Goal: Task Accomplishment & Management: Complete application form

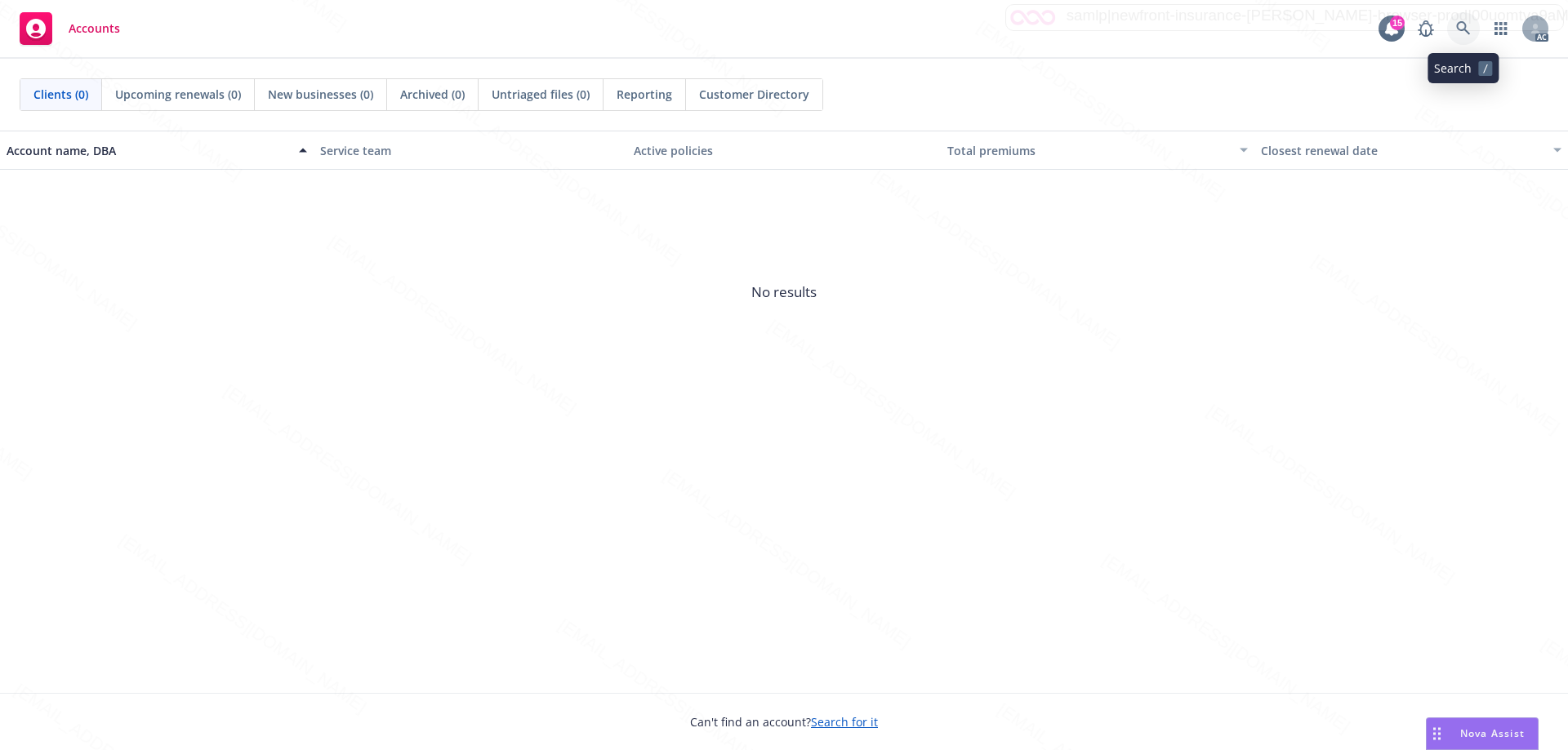
click at [1465, 31] on icon at bounding box center [1463, 28] width 14 height 14
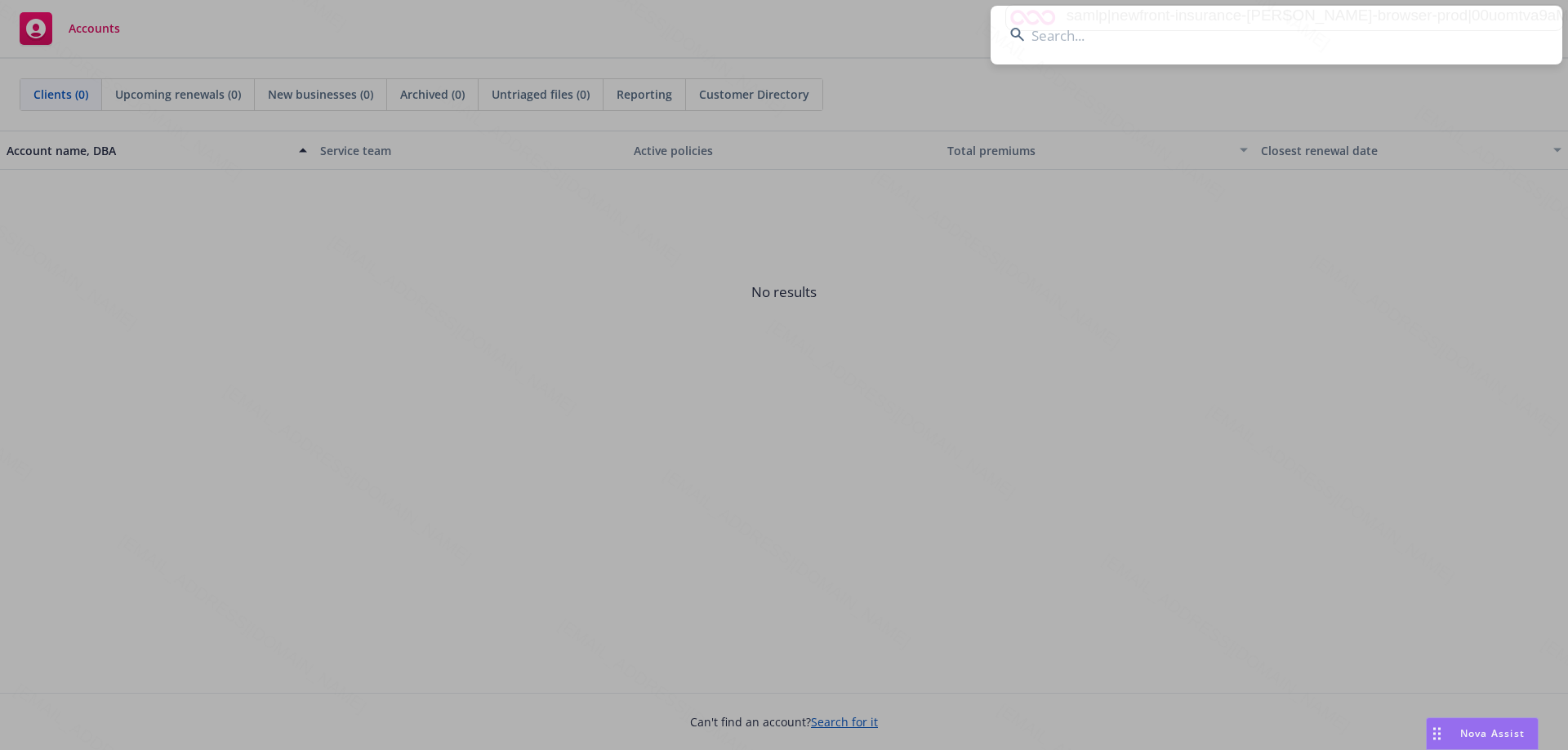
type input "[PERSON_NAME] Artest & Metta World Peace"
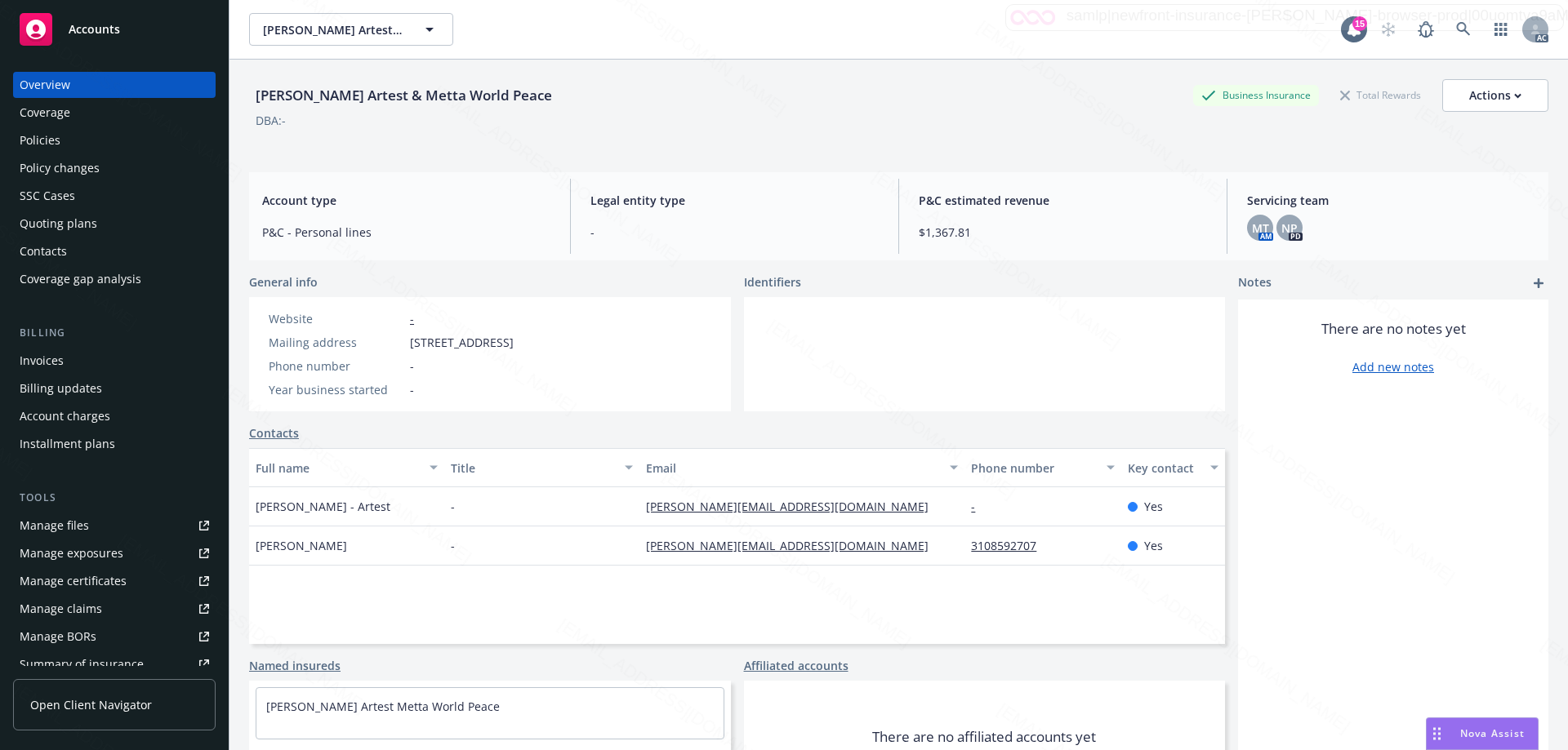
click at [62, 141] on div "Policies" at bounding box center [114, 140] width 189 height 27
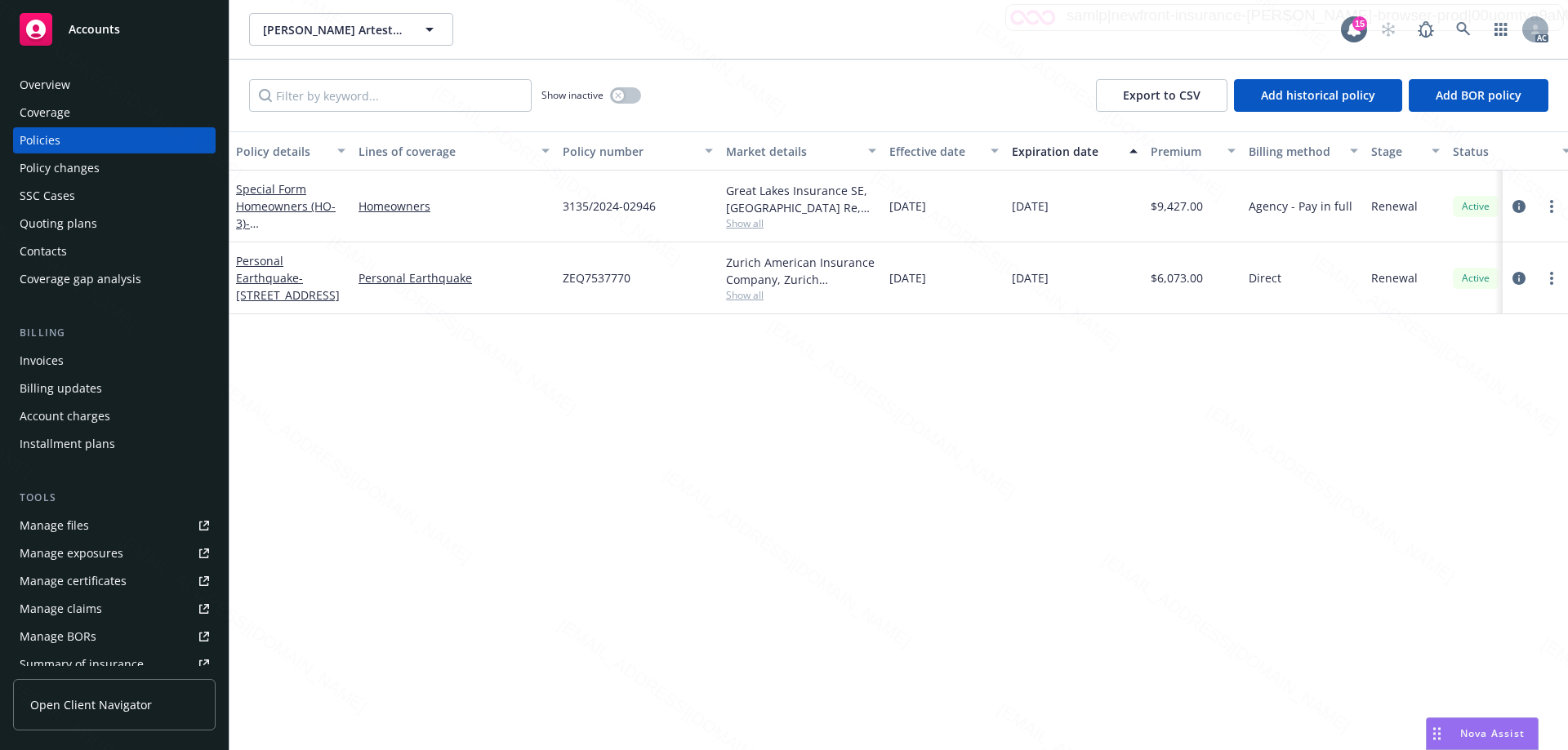
click at [72, 172] on div "Policy changes" at bounding box center [60, 168] width 80 height 27
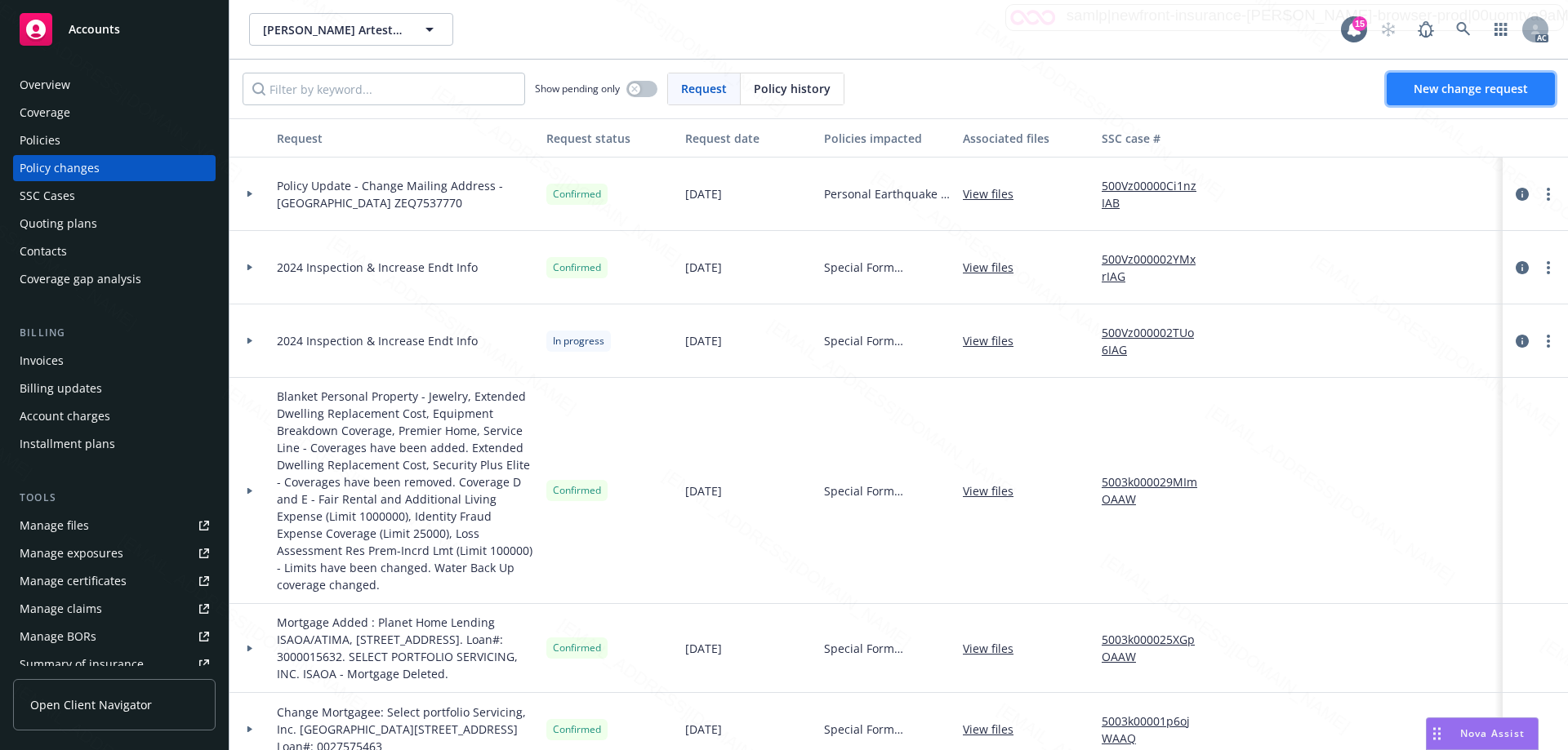
click at [1485, 95] on span "New change request" at bounding box center [1470, 89] width 115 height 15
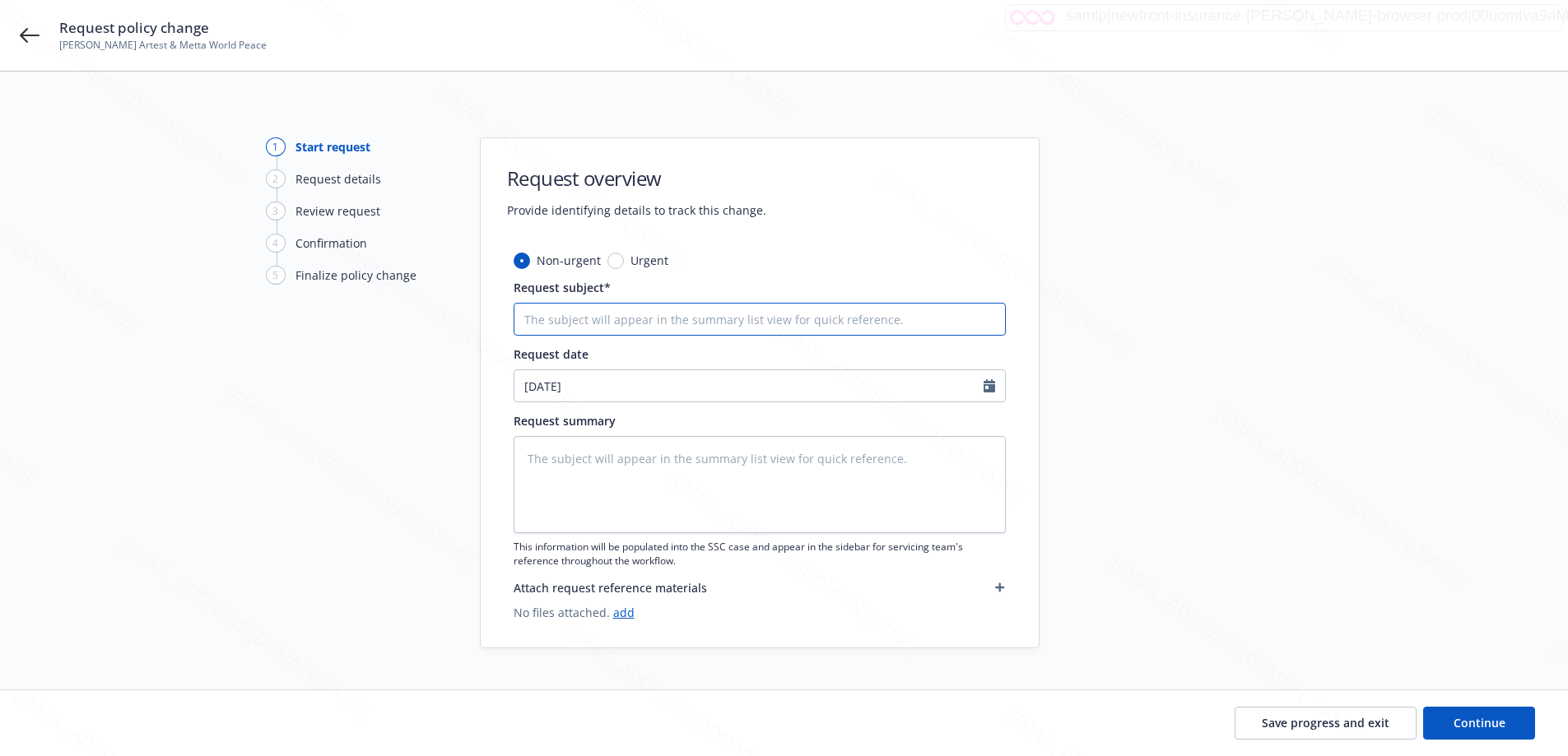
click at [568, 315] on input "Request subject*" at bounding box center [760, 319] width 492 height 33
type textarea "x"
type input "P"
type textarea "x"
type input "Po"
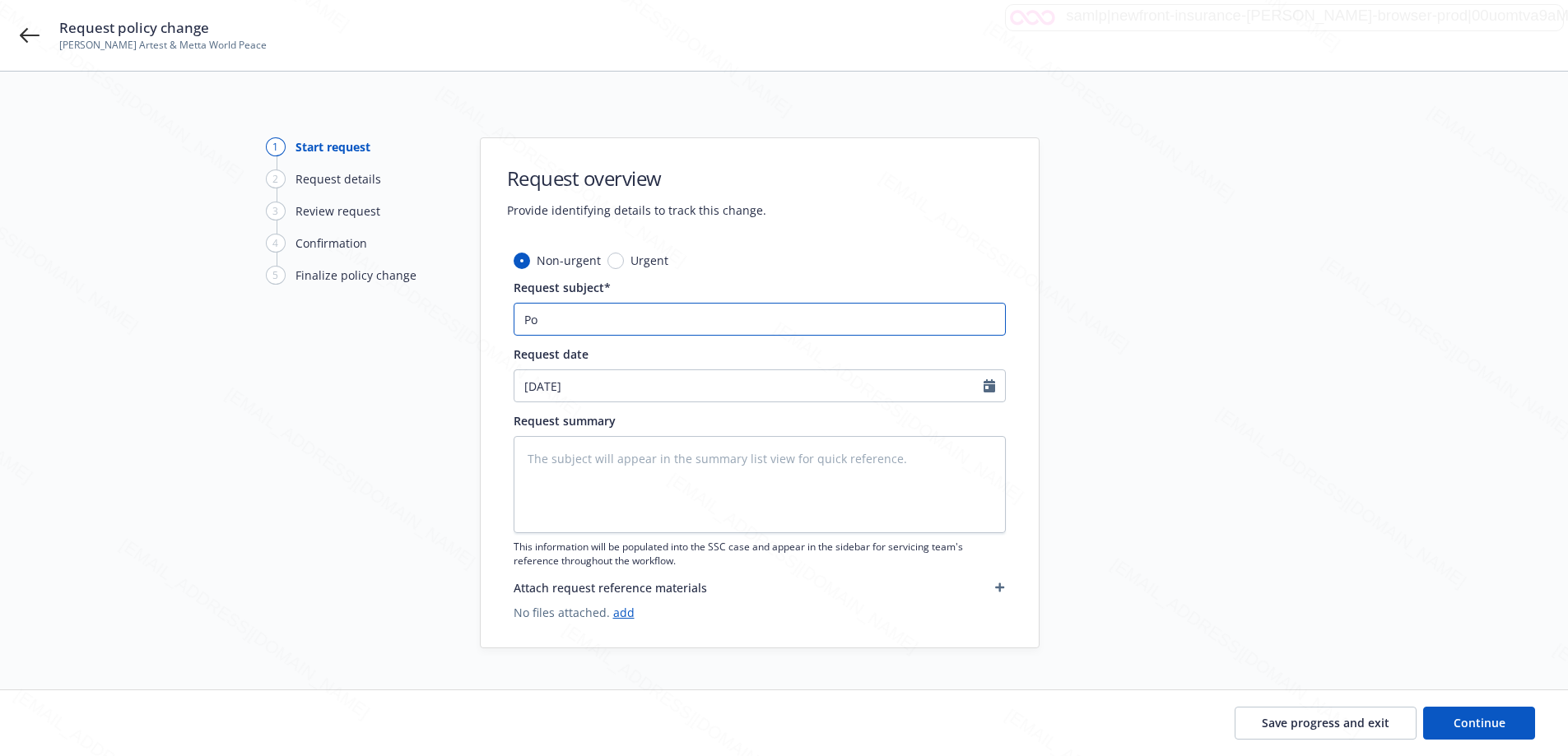
type textarea "x"
type input "Pol"
type textarea "x"
type input "Poli"
type textarea "x"
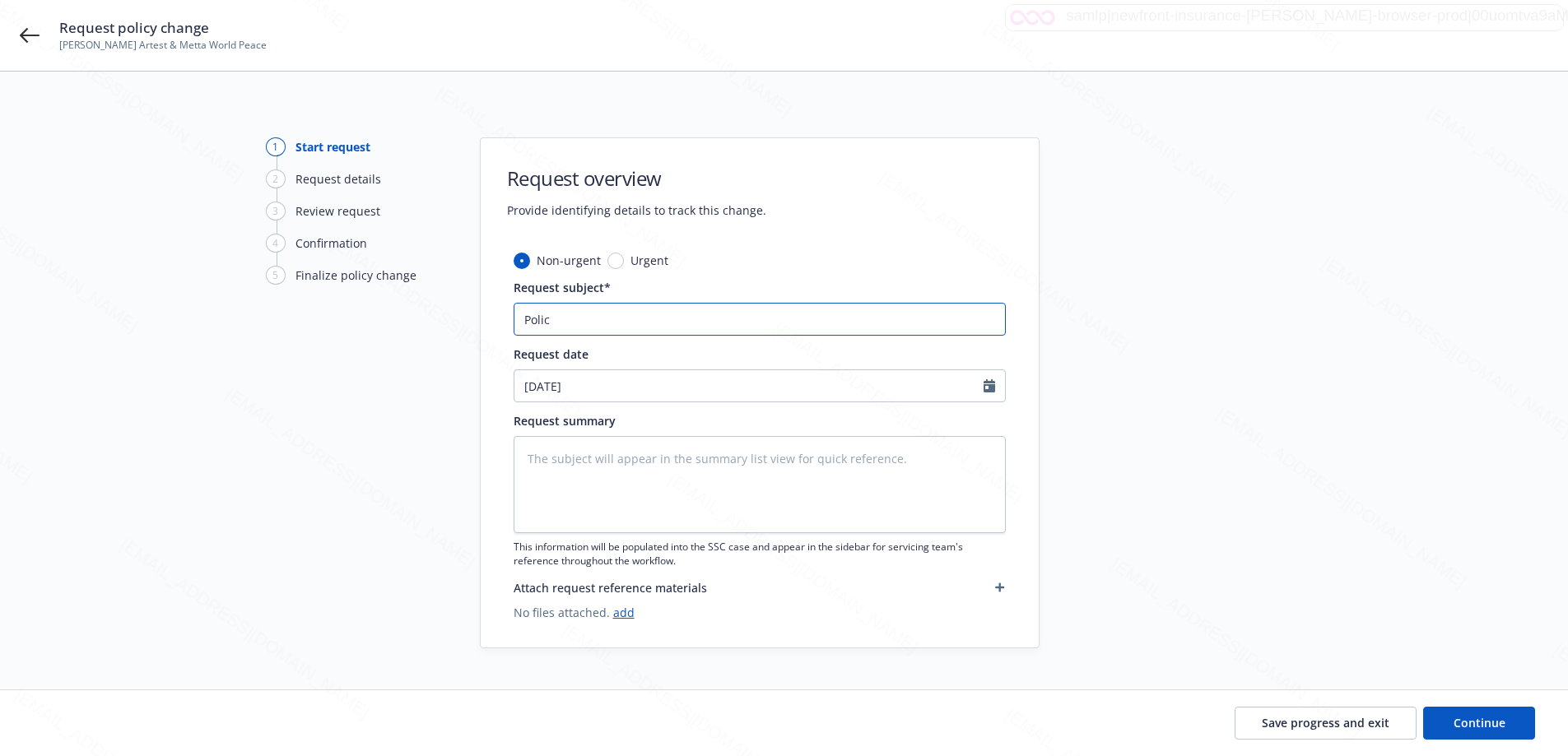
type input "Policy"
type textarea "x"
type input "Policy"
type textarea "x"
type input "Policy U"
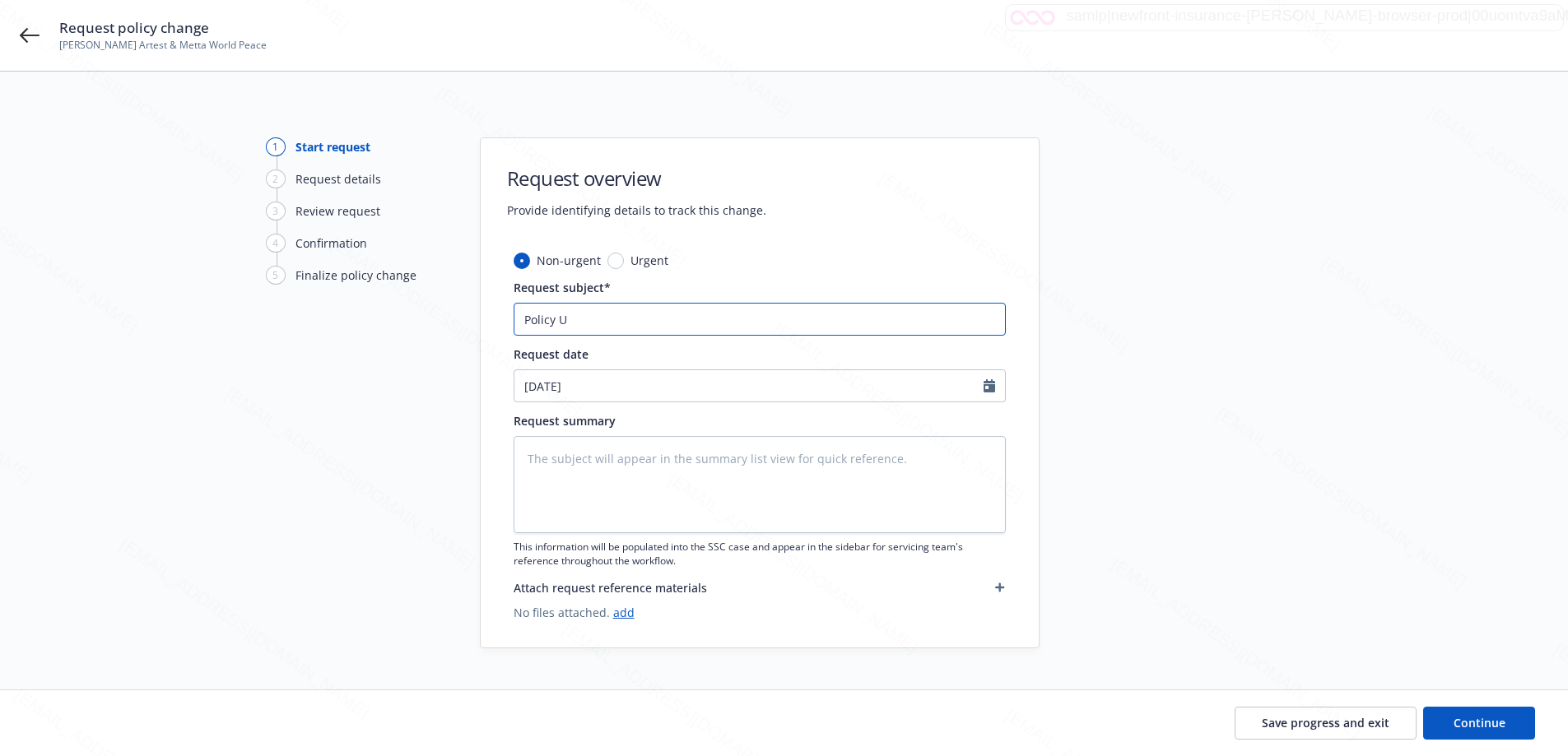
type textarea "x"
type input "Policy Up"
type textarea "x"
type input "Policy Upd"
type textarea "x"
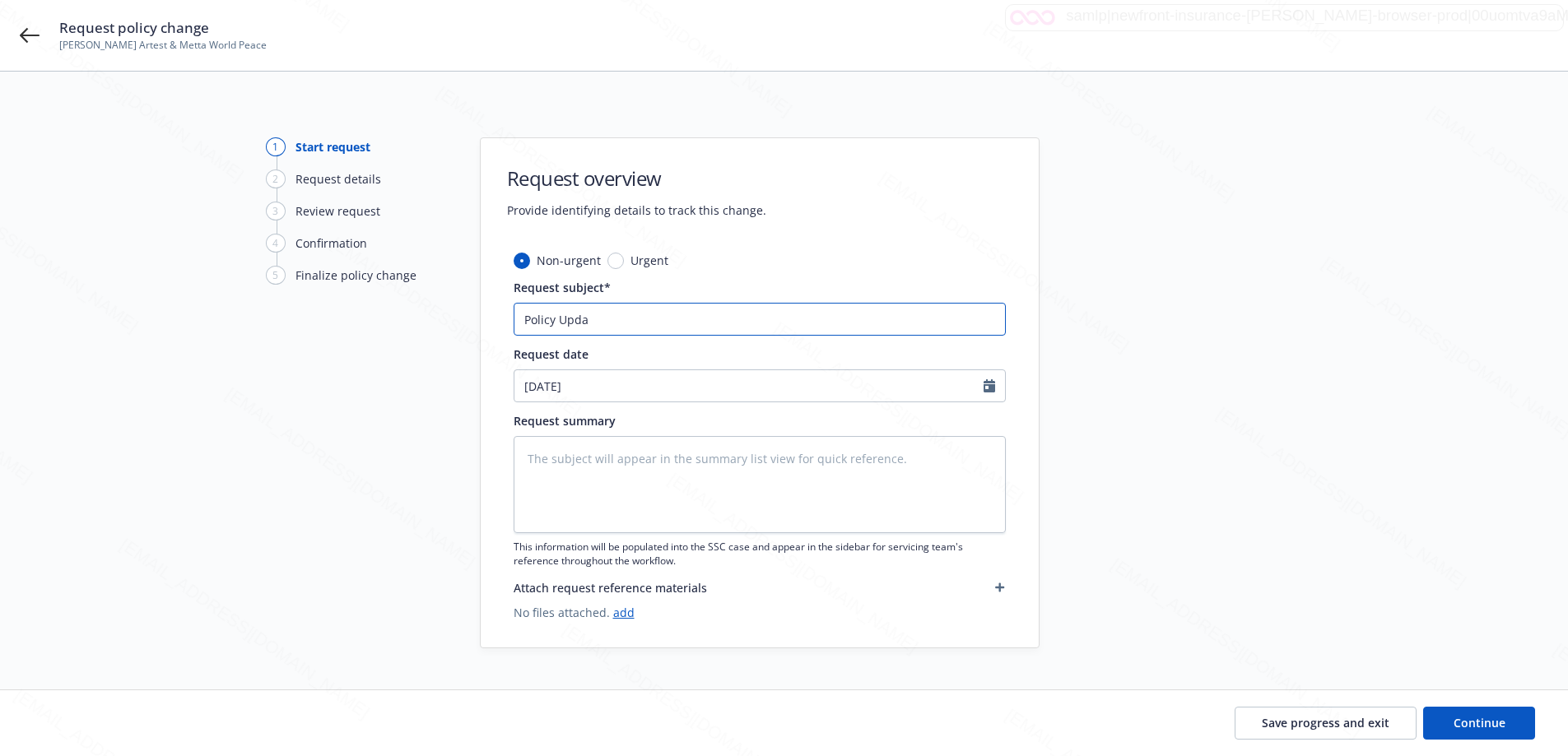
type input "Policy Updat"
type textarea "x"
type input "Policy Update"
type textarea "x"
type input "Policy Update"
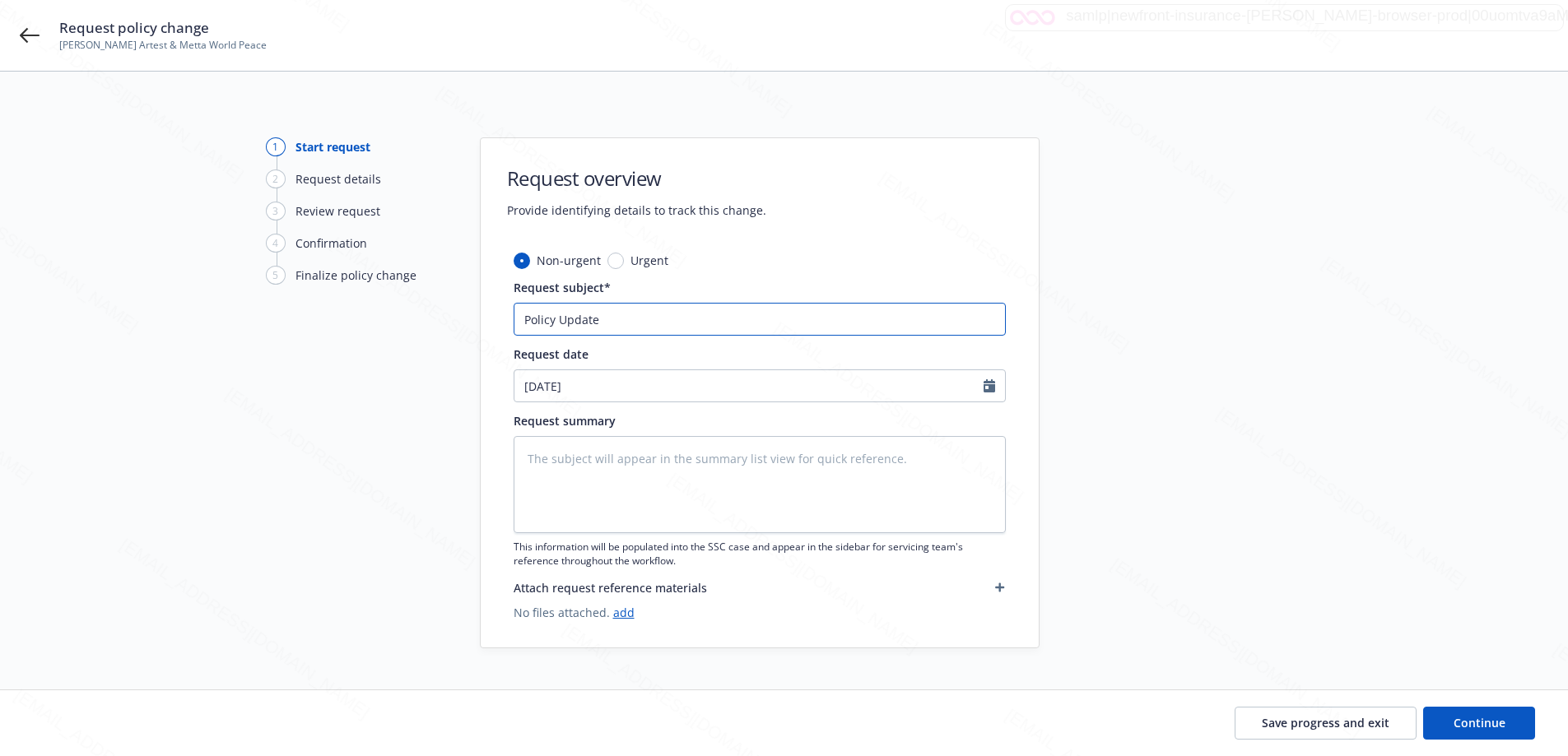
type textarea "x"
type input "Policy Update -"
type textarea "x"
type input "Policy Update -"
click at [650, 311] on input "Policy Update -" at bounding box center [760, 319] width 492 height 33
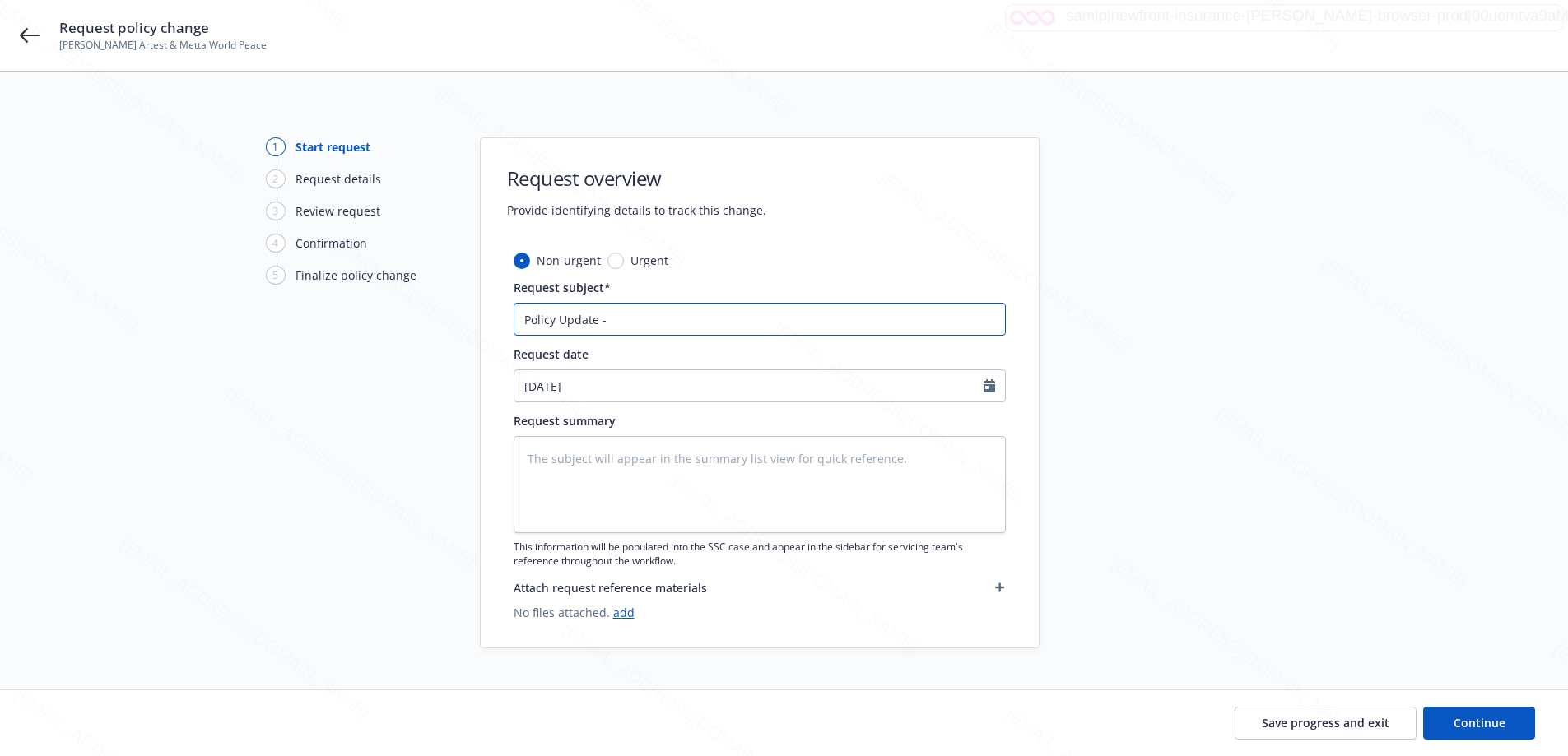
paste input "Added to Section VII - Conditions"
type textarea "x"
type input "Policy Update - Added to Section VII - Conditions"
type textarea "x"
type input "Policy Update - Added to Section VII - Conditions"
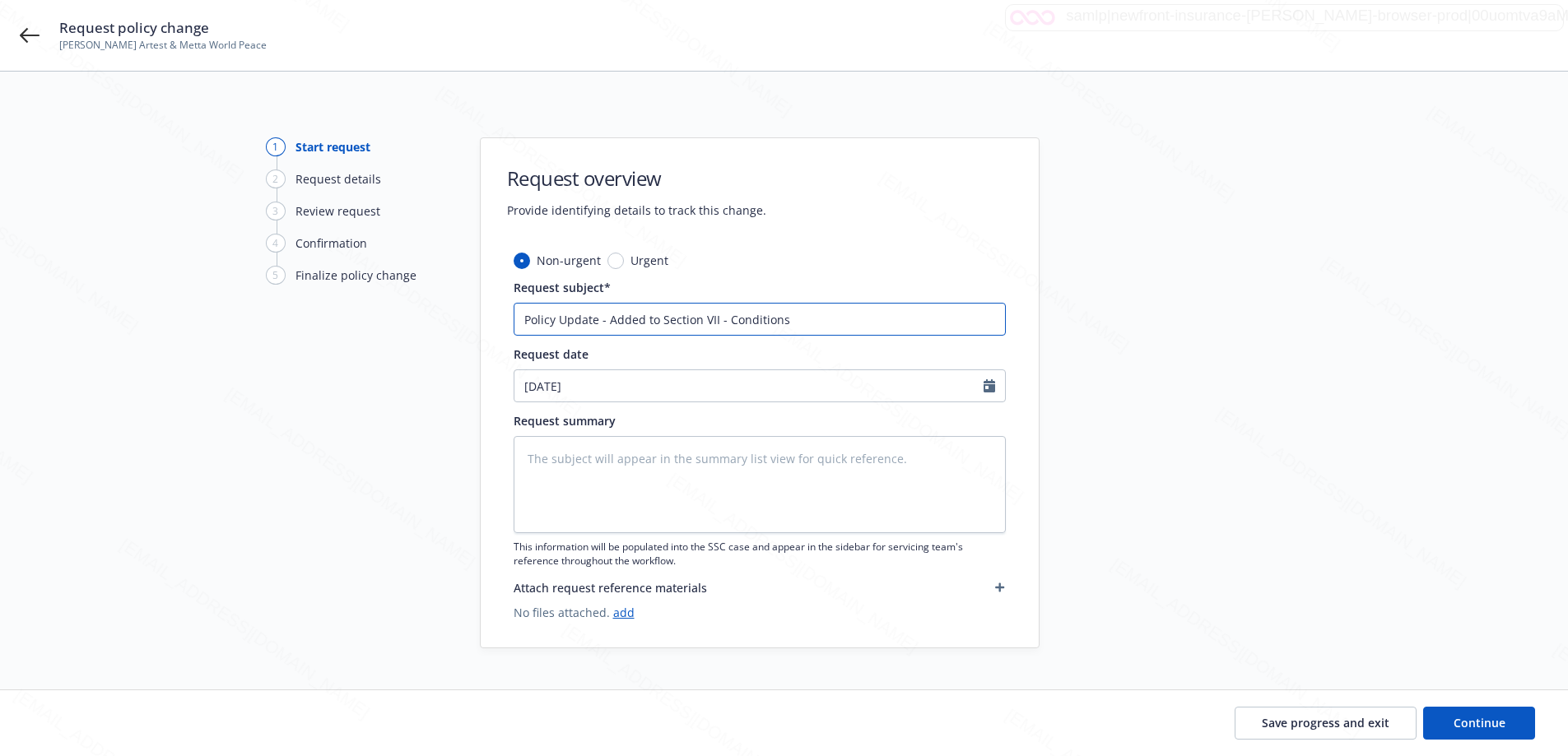
type textarea "x"
type input "Policy Update - Added to Section VII - Conditions -"
type textarea "x"
type input "Policy Update - Added to Section VII - Conditions -"
type textarea "x"
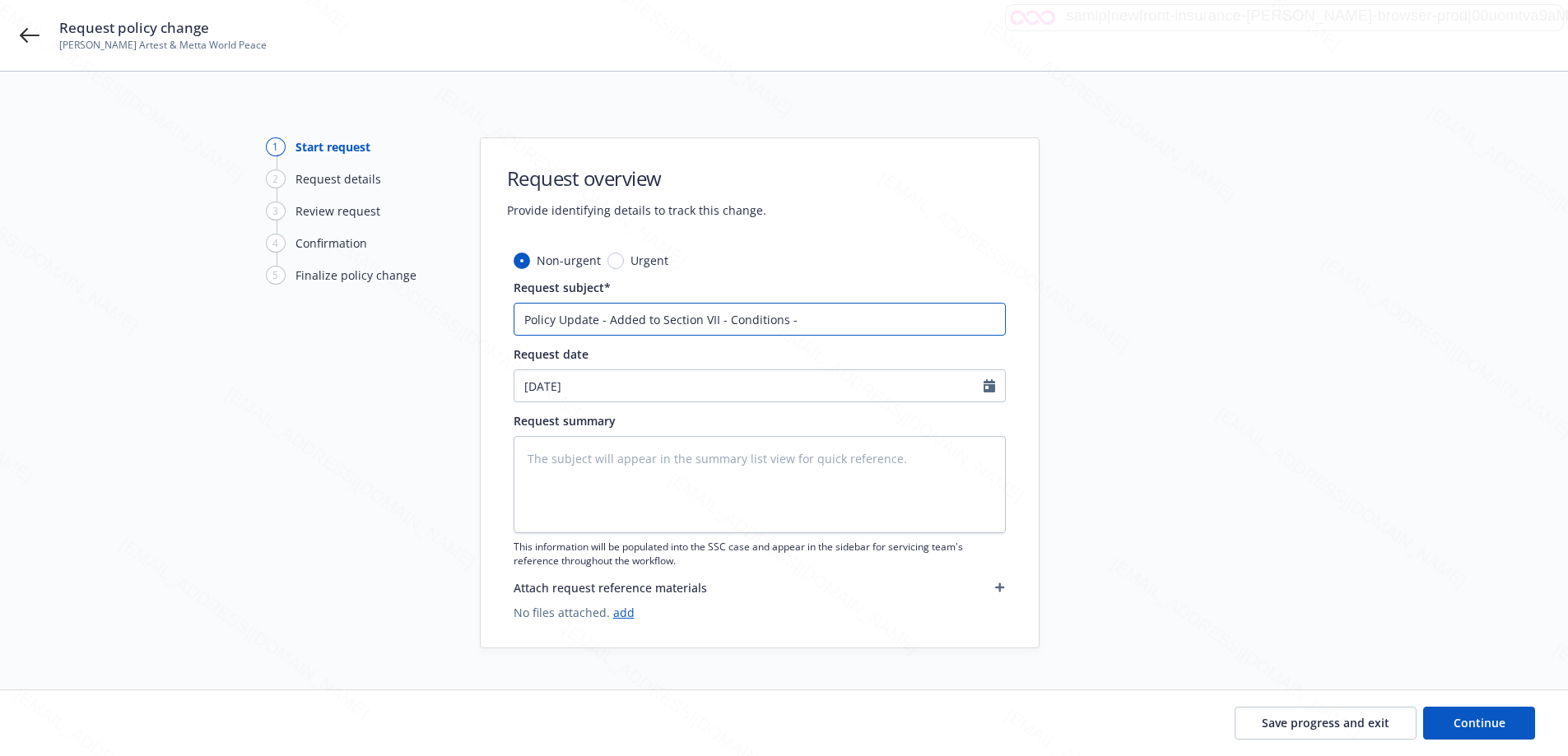
type input "Policy Update - Added to Section VII - Conditions - Z"
type textarea "x"
type input "Policy Update - Added to Section VII - Conditions - Zu"
type textarea "x"
type input "Policy Update - Added to Section VII - Conditions - Zur"
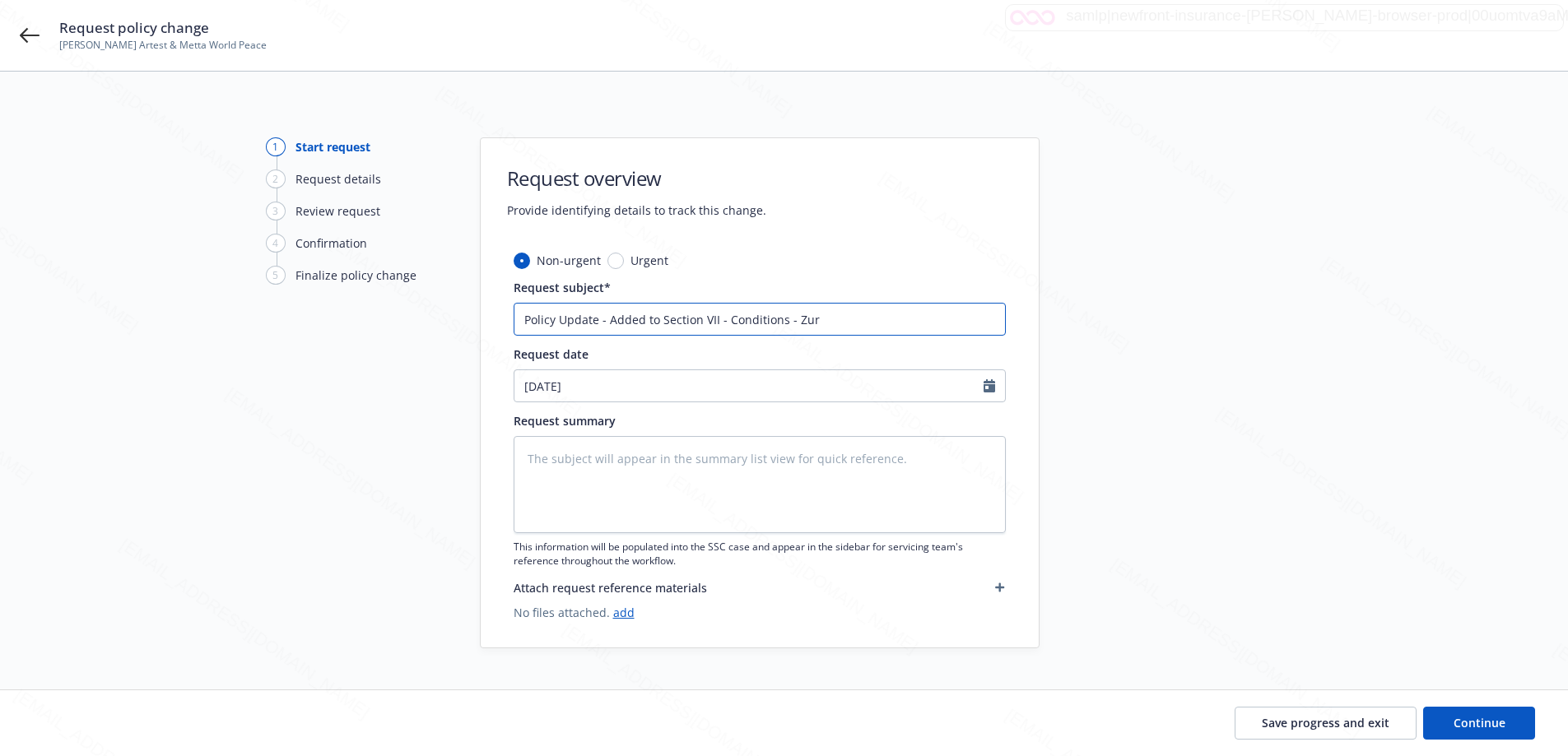
type textarea "x"
type input "Policy Update - Added to Section VII - Conditions - Zuri"
type textarea "x"
type input "Policy Update - Added to Section VII - Conditions - Zuric"
type textarea "x"
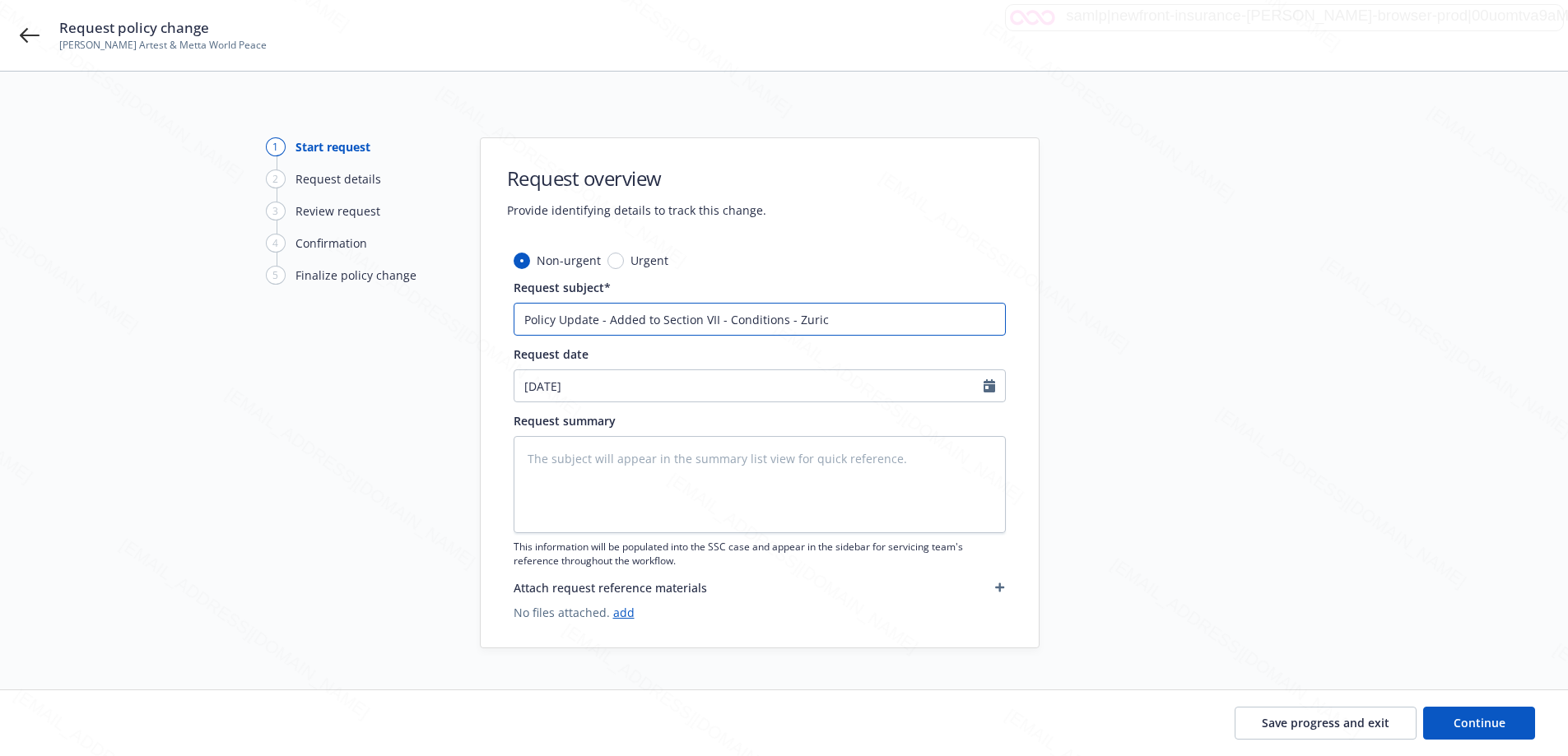
type input "Policy Update - Added to Section VII - Conditions - [GEOGRAPHIC_DATA]"
type textarea "x"
type input "Policy Update - Added to Section VII - Conditions - [GEOGRAPHIC_DATA]"
paste input "ZEQ7537770"
type textarea "x"
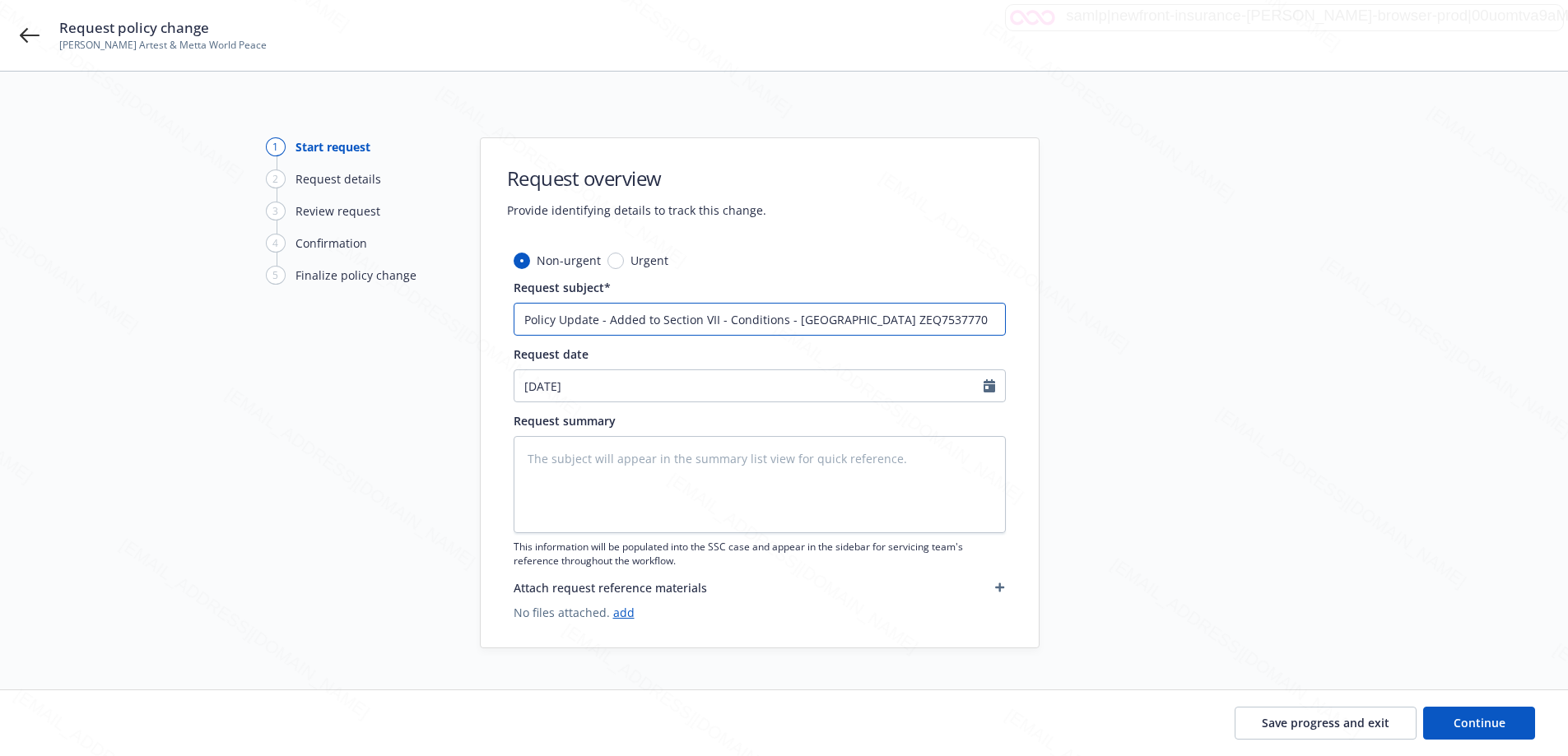
type input "Policy Update - Added to Section VII - Conditions - [GEOGRAPHIC_DATA] ZEQ7537770"
click at [989, 390] on icon "Calendar" at bounding box center [989, 385] width 11 height 13
select select "8"
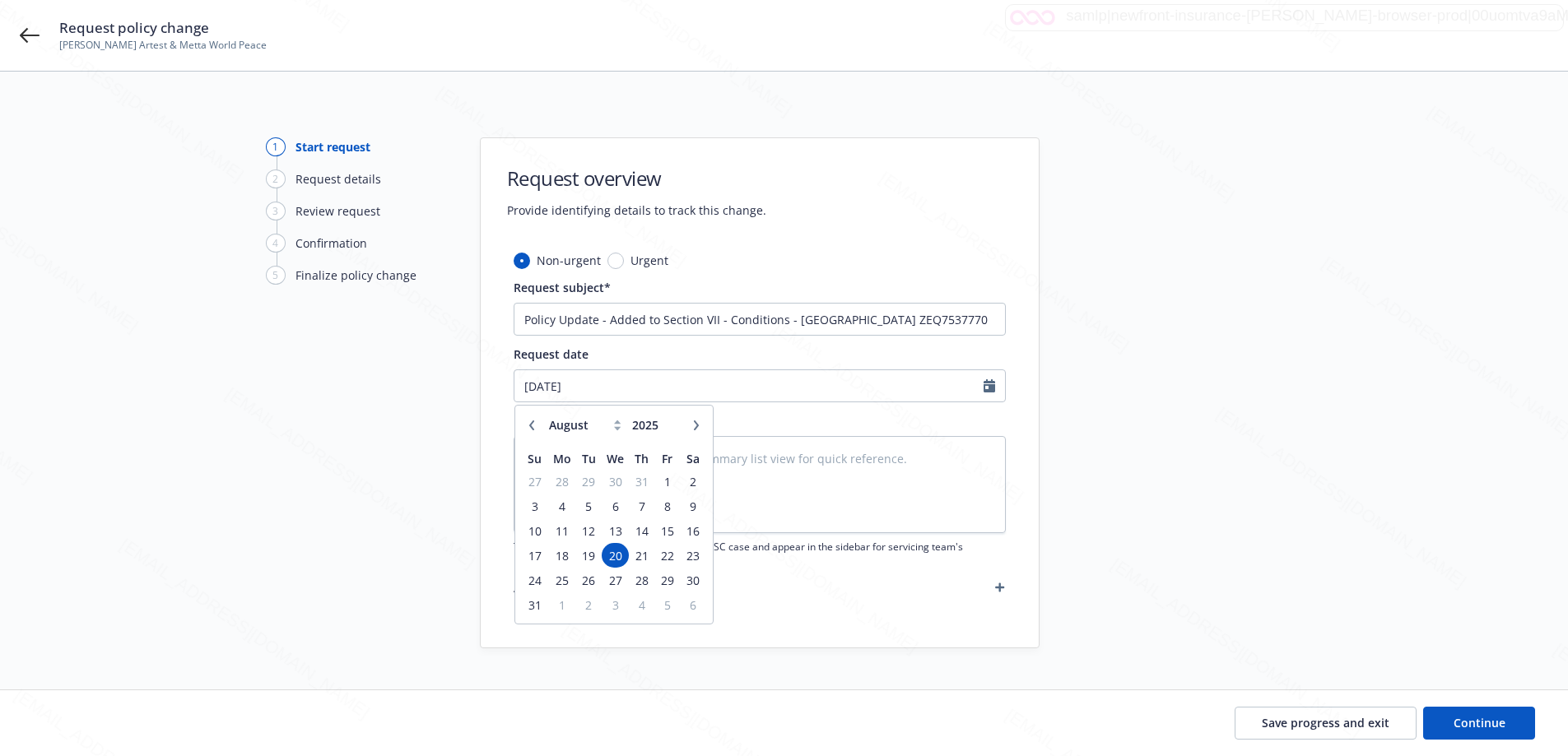
click at [619, 429] on icon at bounding box center [618, 425] width 8 height 10
click at [618, 429] on icon at bounding box center [618, 425] width 8 height 10
click at [618, 425] on icon at bounding box center [618, 425] width 8 height 10
click at [671, 422] on input "2026" at bounding box center [655, 425] width 53 height 17
click at [673, 429] on input "2025" at bounding box center [655, 425] width 53 height 17
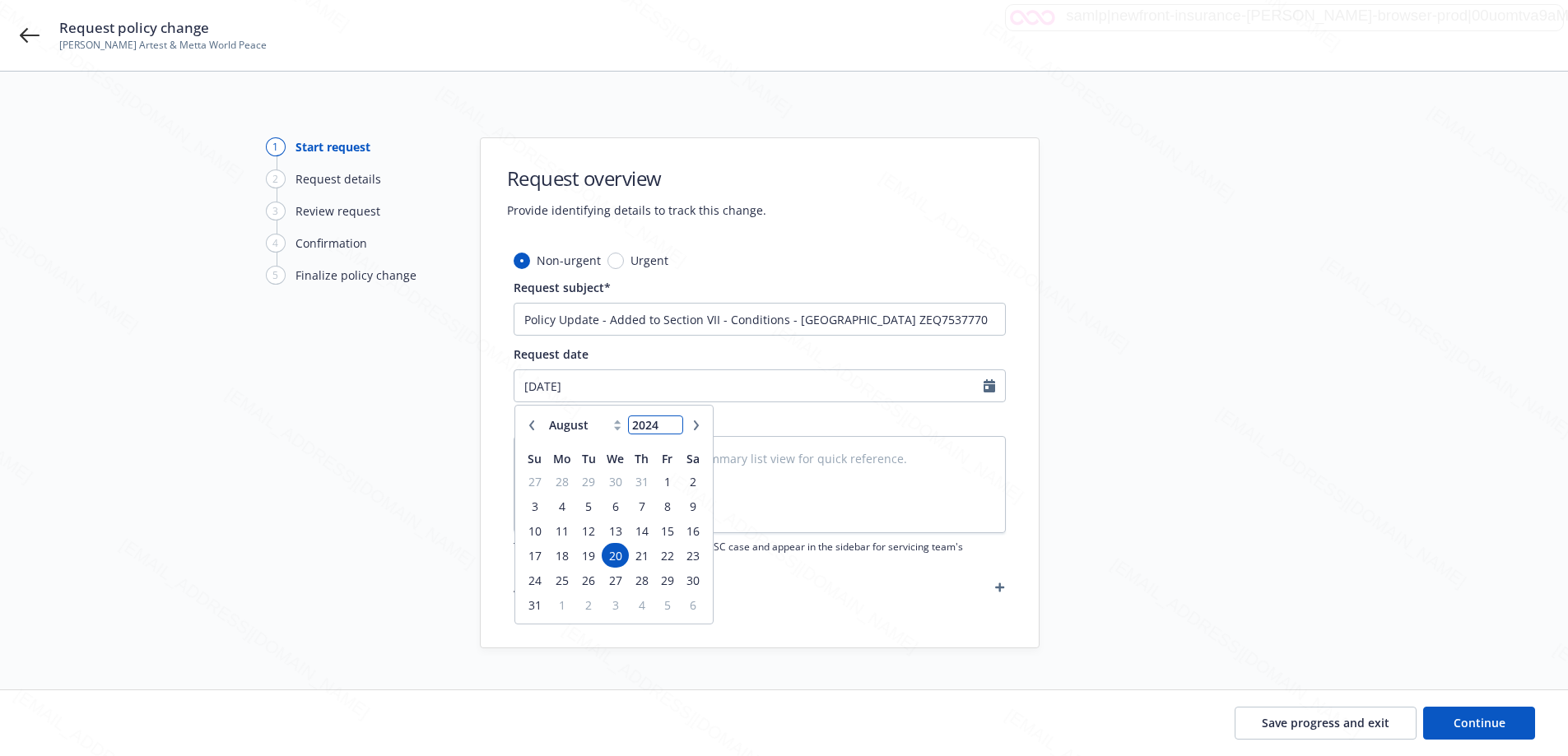
type input "2024"
click at [673, 429] on input "2024" at bounding box center [655, 425] width 53 height 17
click at [618, 424] on icon at bounding box center [618, 425] width 8 height 10
click at [618, 423] on icon at bounding box center [618, 422] width 7 height 4
click at [596, 426] on select "January February March April May June July August September October November De…" at bounding box center [586, 425] width 82 height 19
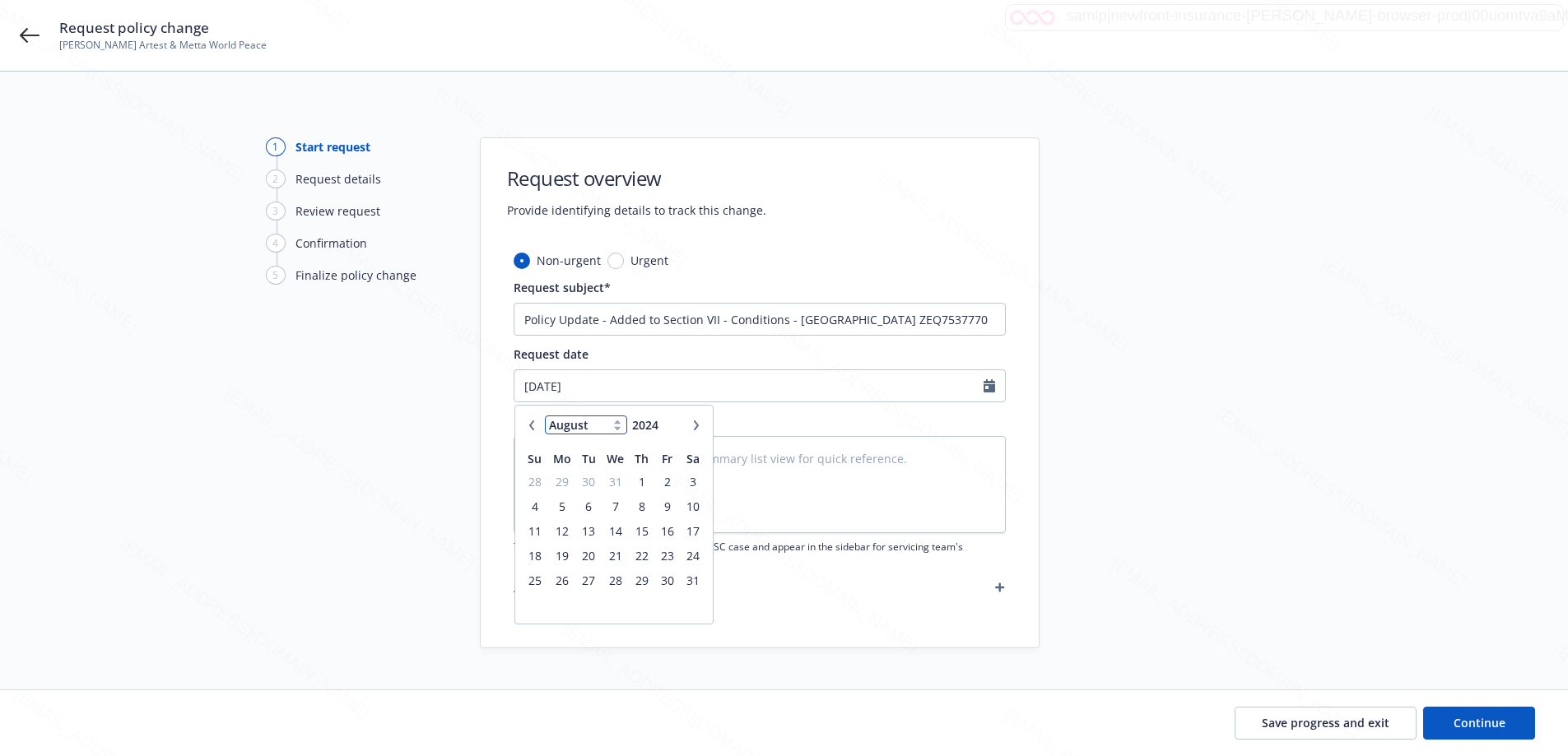
select select "11"
click at [545, 415] on select "January February March April May June July August September October November De…" at bounding box center [586, 425] width 82 height 19
click at [530, 509] on span "3" at bounding box center [535, 507] width 22 height 21
type textarea "x"
type input "[DATE]"
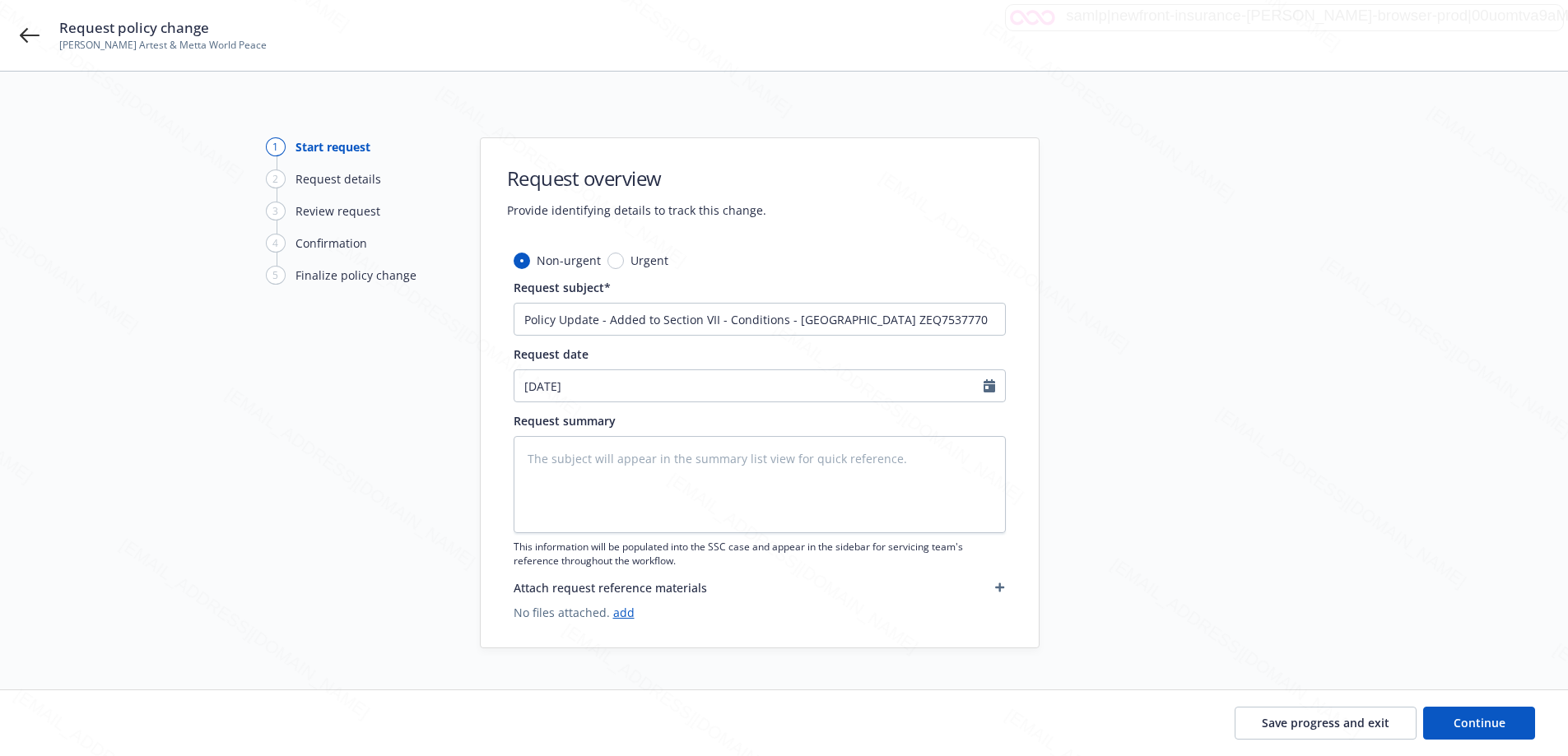
click at [1094, 385] on div at bounding box center [1188, 392] width 230 height 511
drag, startPoint x: 605, startPoint y: 324, endPoint x: 786, endPoint y: 326, distance: 181.0
click at [786, 326] on input "Policy Update - Added to Section VII - Conditions - [GEOGRAPHIC_DATA] ZEQ7537770" at bounding box center [760, 319] width 492 height 33
click at [712, 447] on textarea at bounding box center [760, 484] width 492 height 97
paste textarea "Added to Section VII - Conditions"
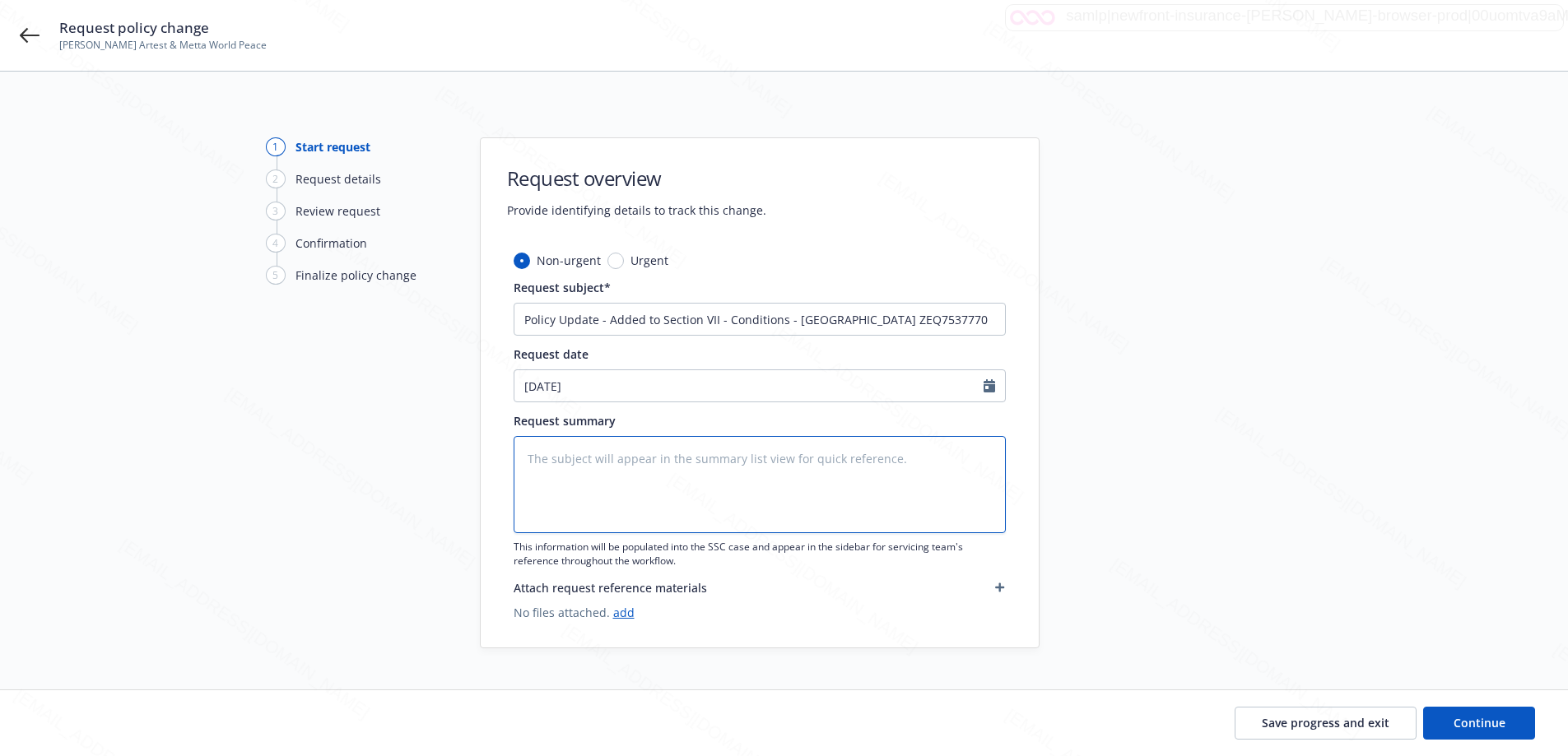
type textarea "x"
type textarea "Added to Section VII - Conditions"
click at [1474, 717] on span "Continue" at bounding box center [1480, 723] width 52 height 16
type textarea "x"
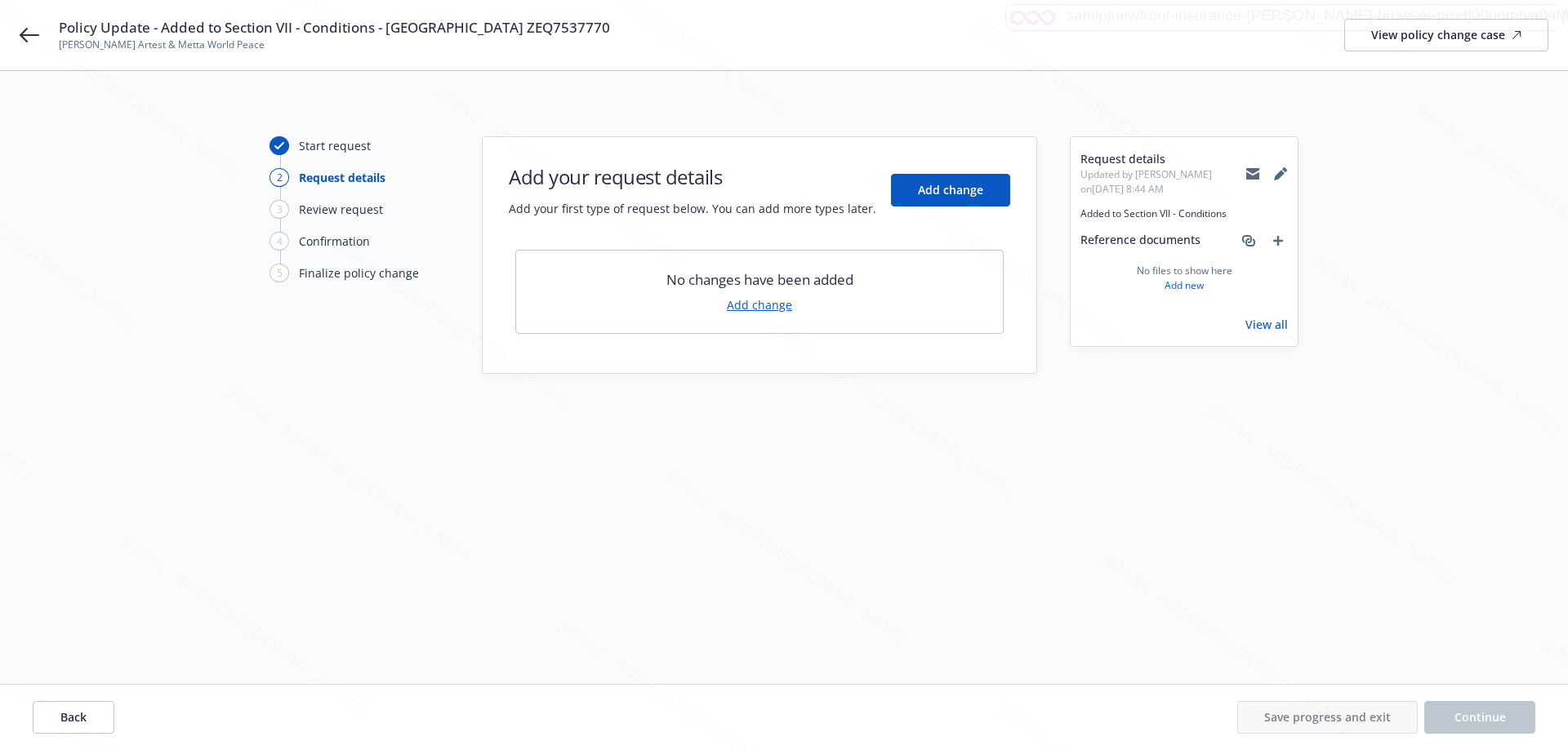
click at [762, 301] on link "Add change" at bounding box center [760, 305] width 65 height 17
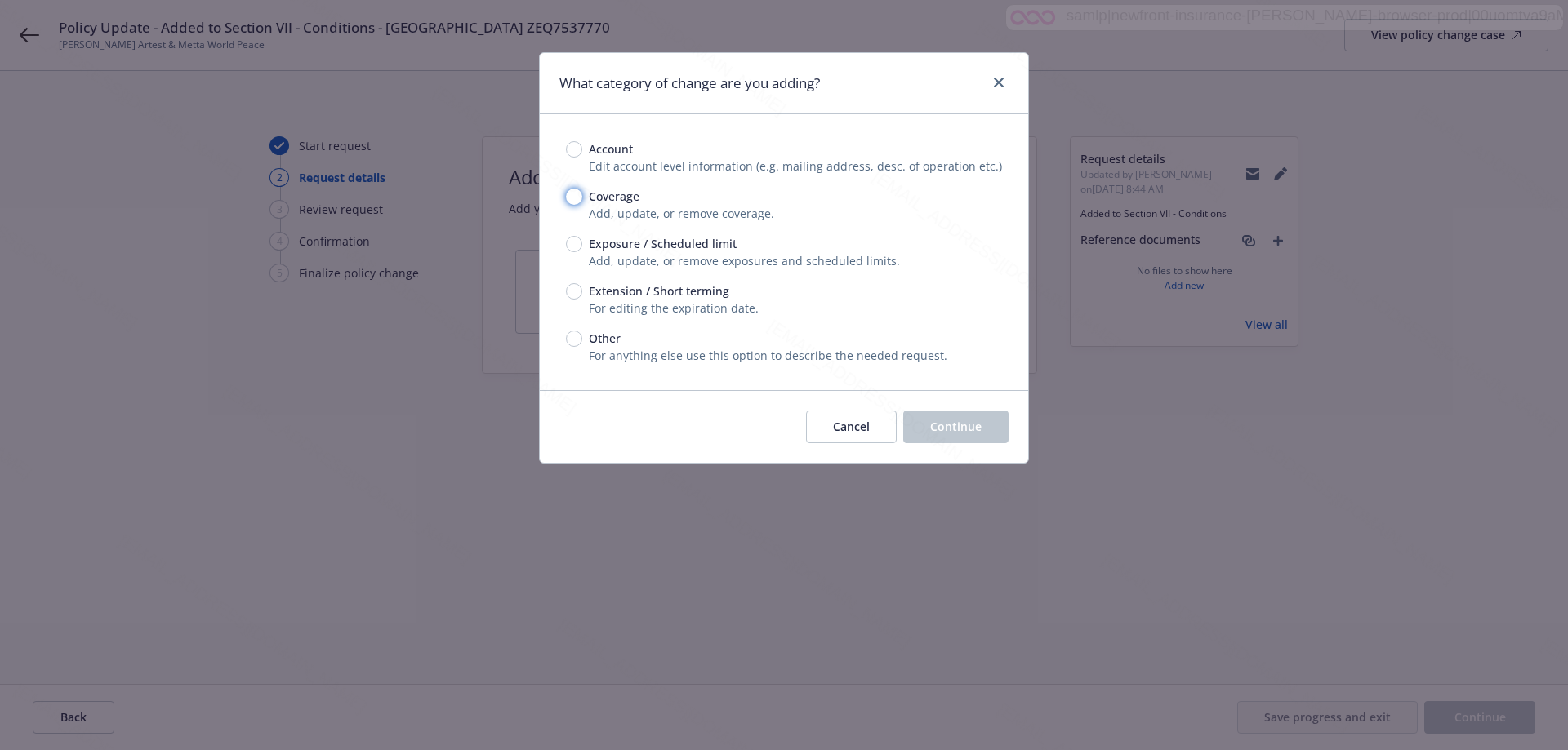
click at [577, 193] on input "Coverage" at bounding box center [574, 197] width 16 height 16
radio input "true"
click at [955, 417] on button "Continue" at bounding box center [956, 427] width 105 height 32
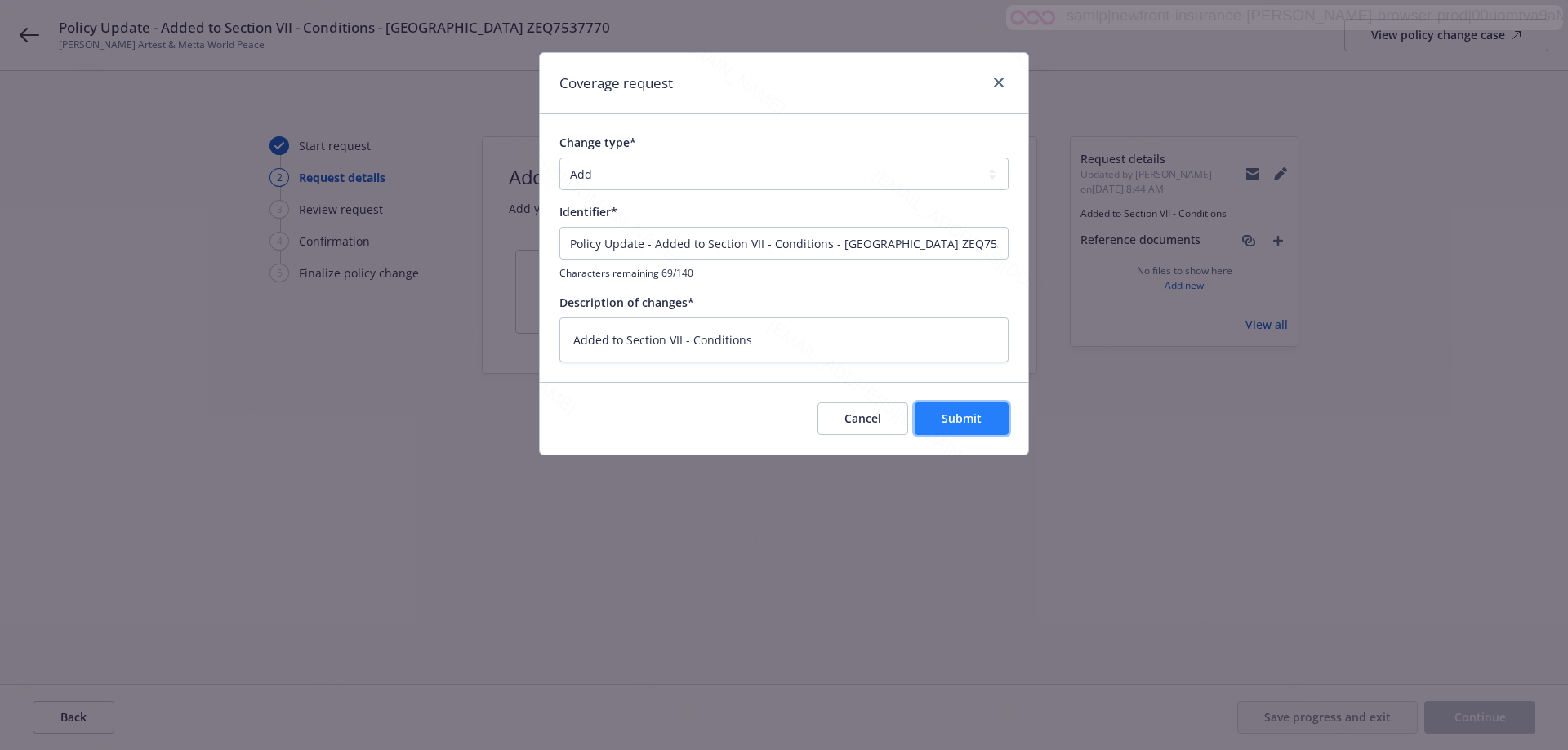
click at [975, 416] on span "Submit" at bounding box center [962, 418] width 40 height 15
type textarea "x"
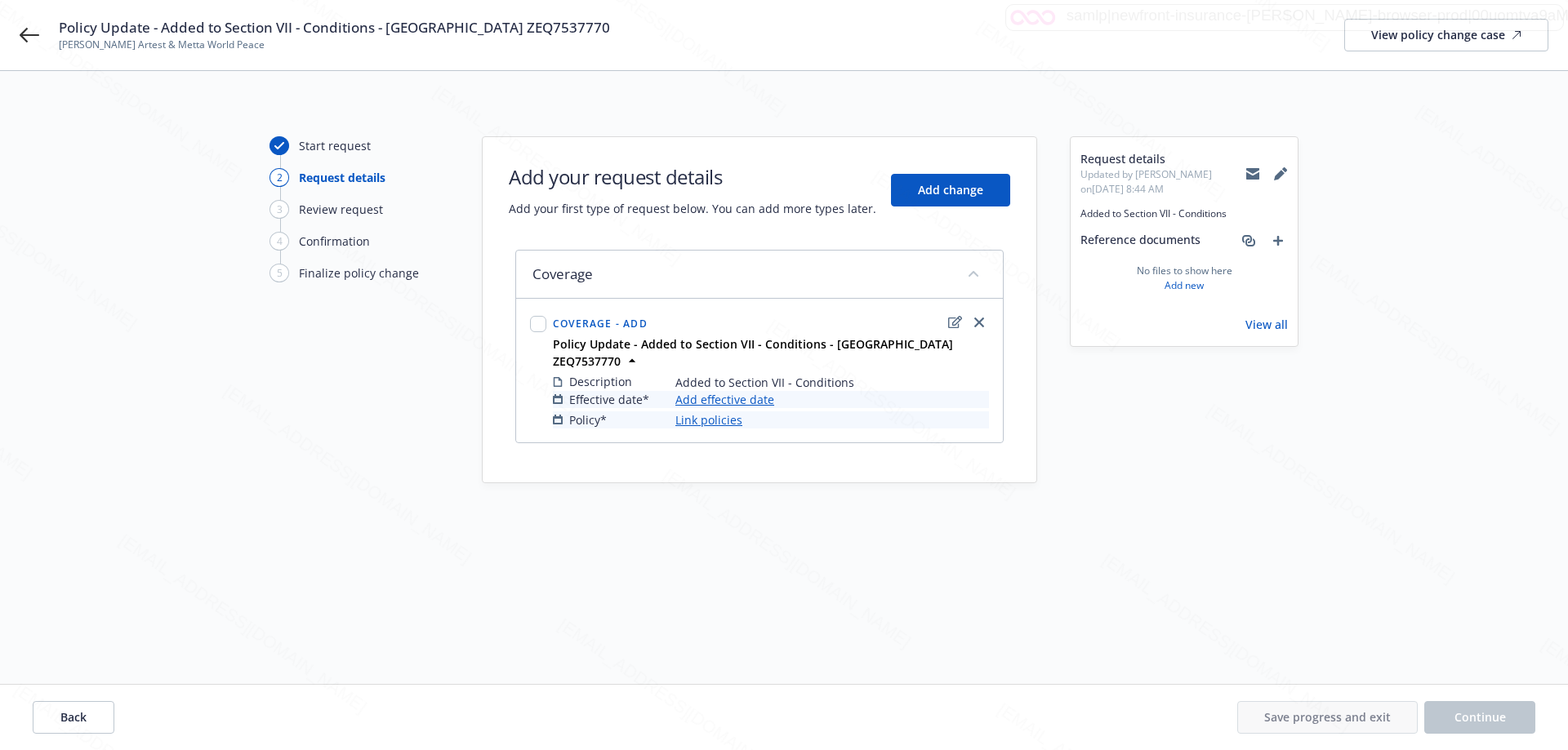
click at [731, 391] on link "Add effective date" at bounding box center [725, 399] width 99 height 17
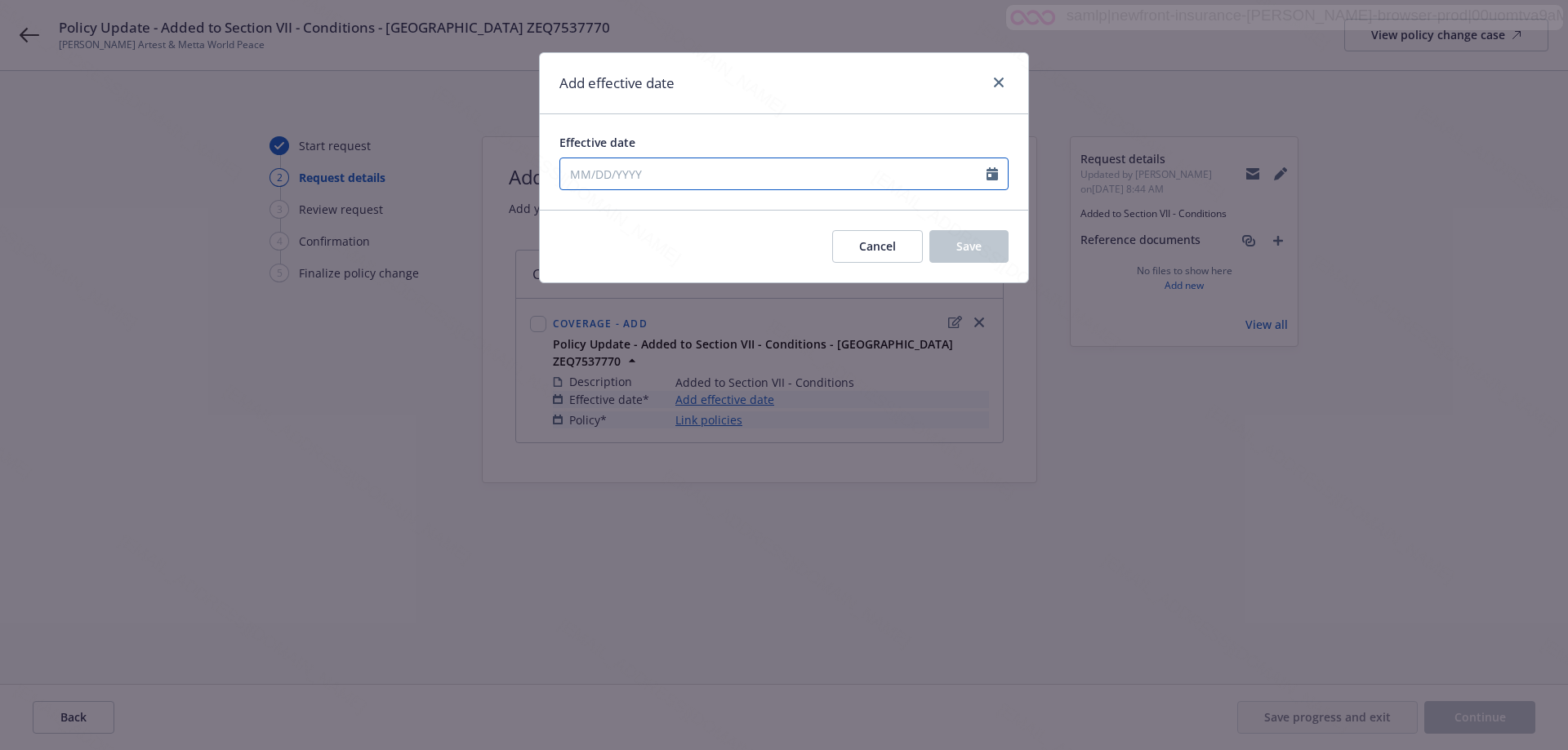
click at [989, 172] on icon "Calendar" at bounding box center [991, 174] width 11 height 13
select select "8"
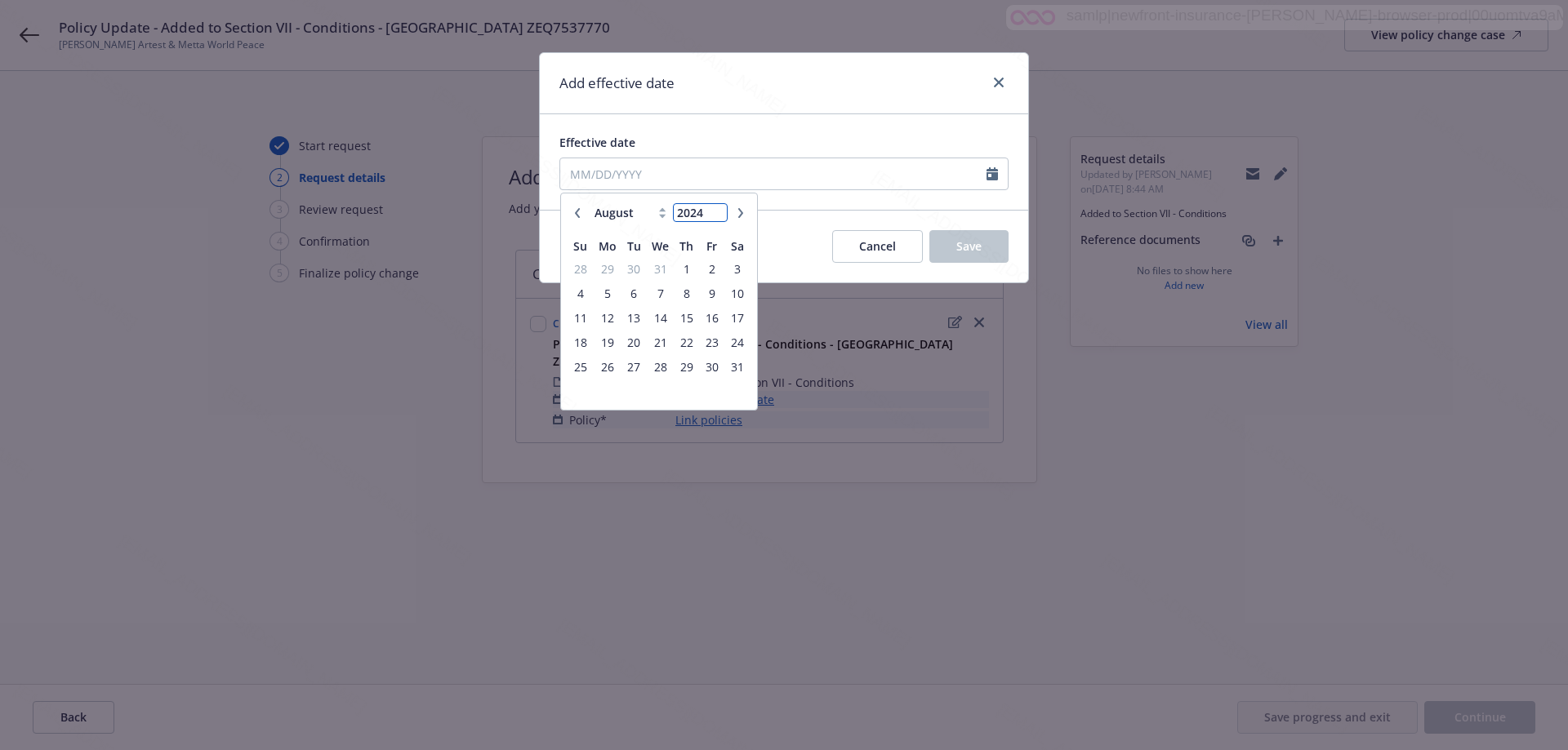
type input "2024"
click at [718, 217] on input "2024" at bounding box center [701, 213] width 53 height 17
click at [630, 217] on select "January February March April May June July August September October November De…" at bounding box center [630, 213] width 81 height 19
select select "11"
click at [590, 204] on select "January February March April May June July August September October November De…" at bounding box center [630, 213] width 81 height 19
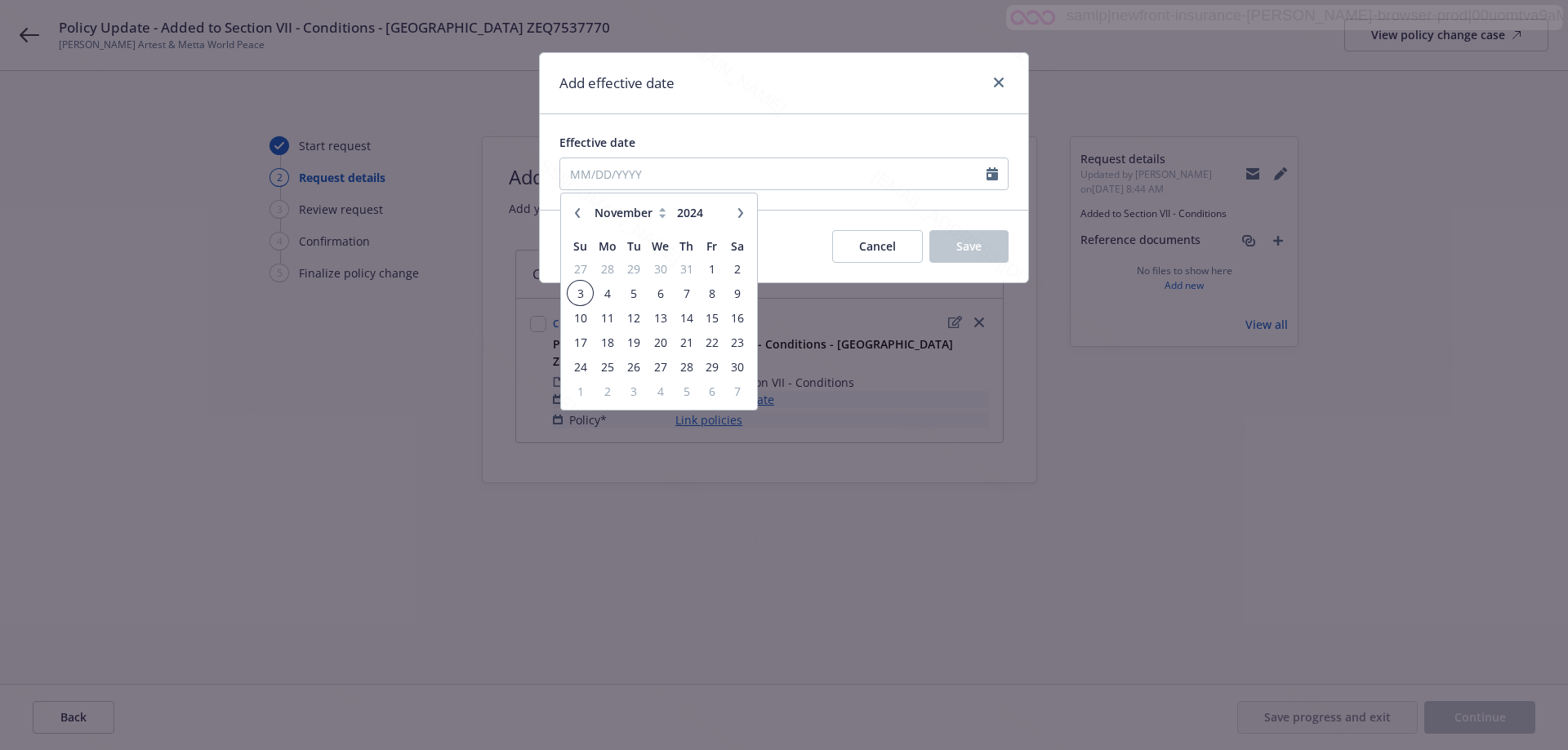
click at [586, 296] on span "3" at bounding box center [580, 293] width 22 height 21
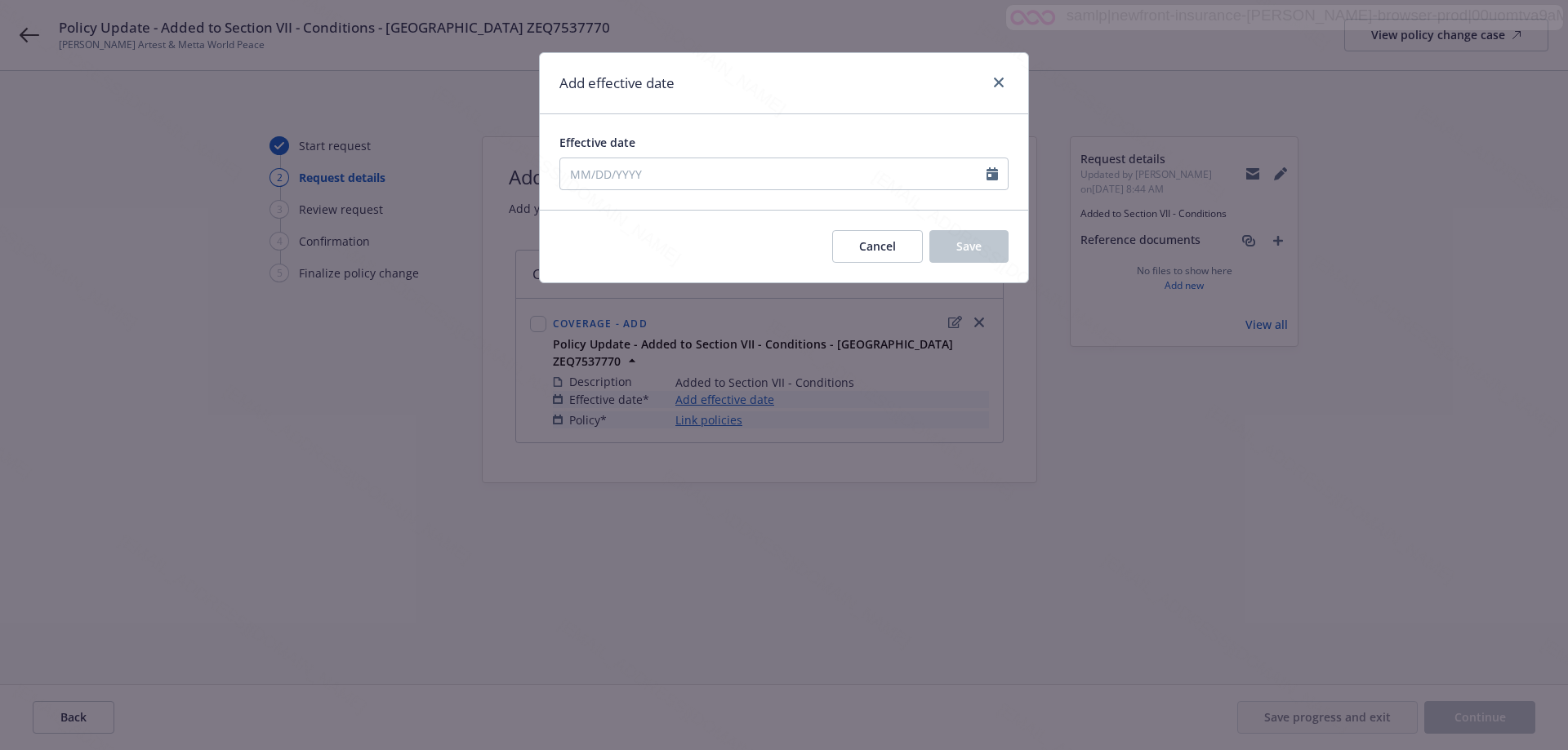
type input "[DATE]"
click at [955, 244] on button "Save" at bounding box center [968, 246] width 80 height 32
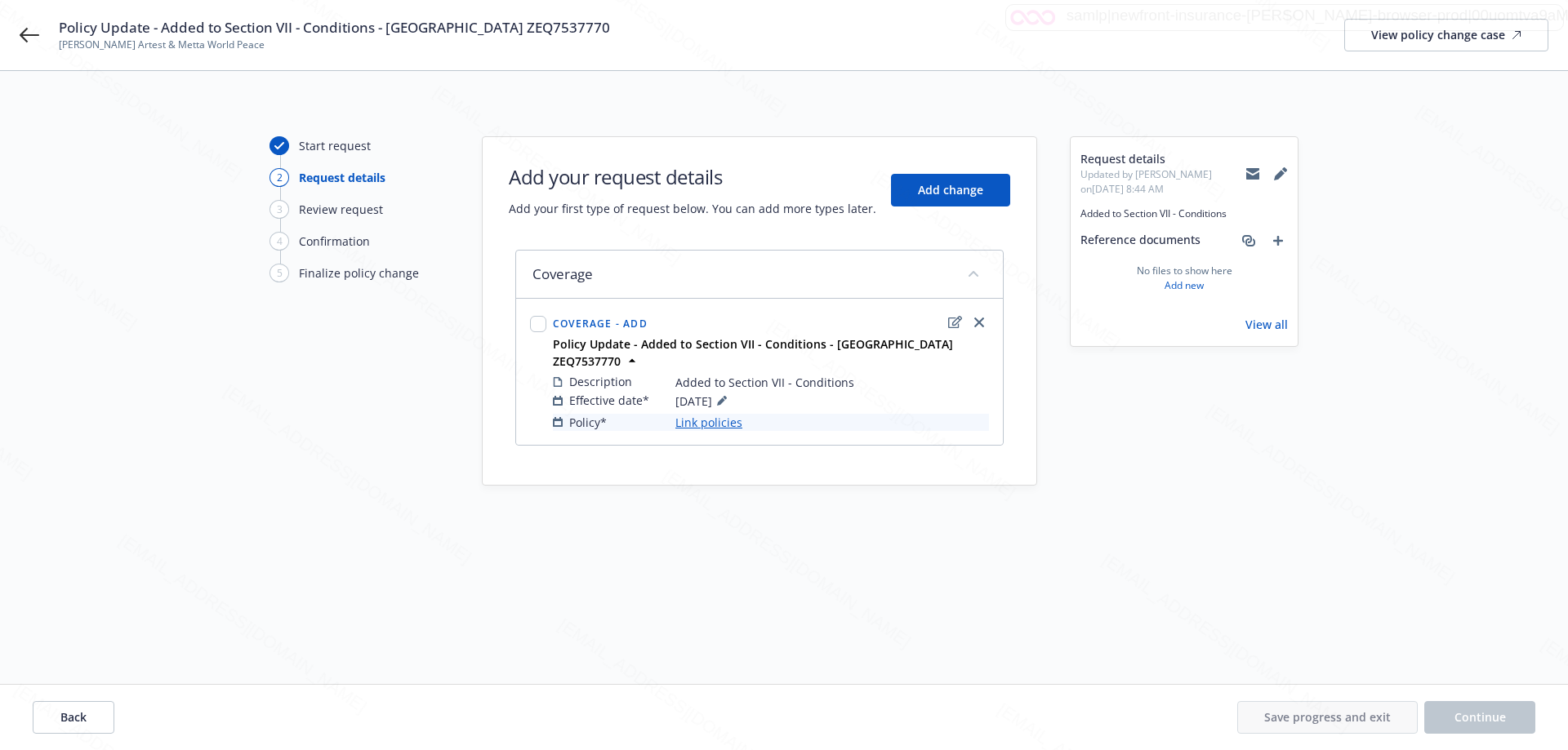
click at [714, 414] on link "Link policies" at bounding box center [708, 422] width 67 height 17
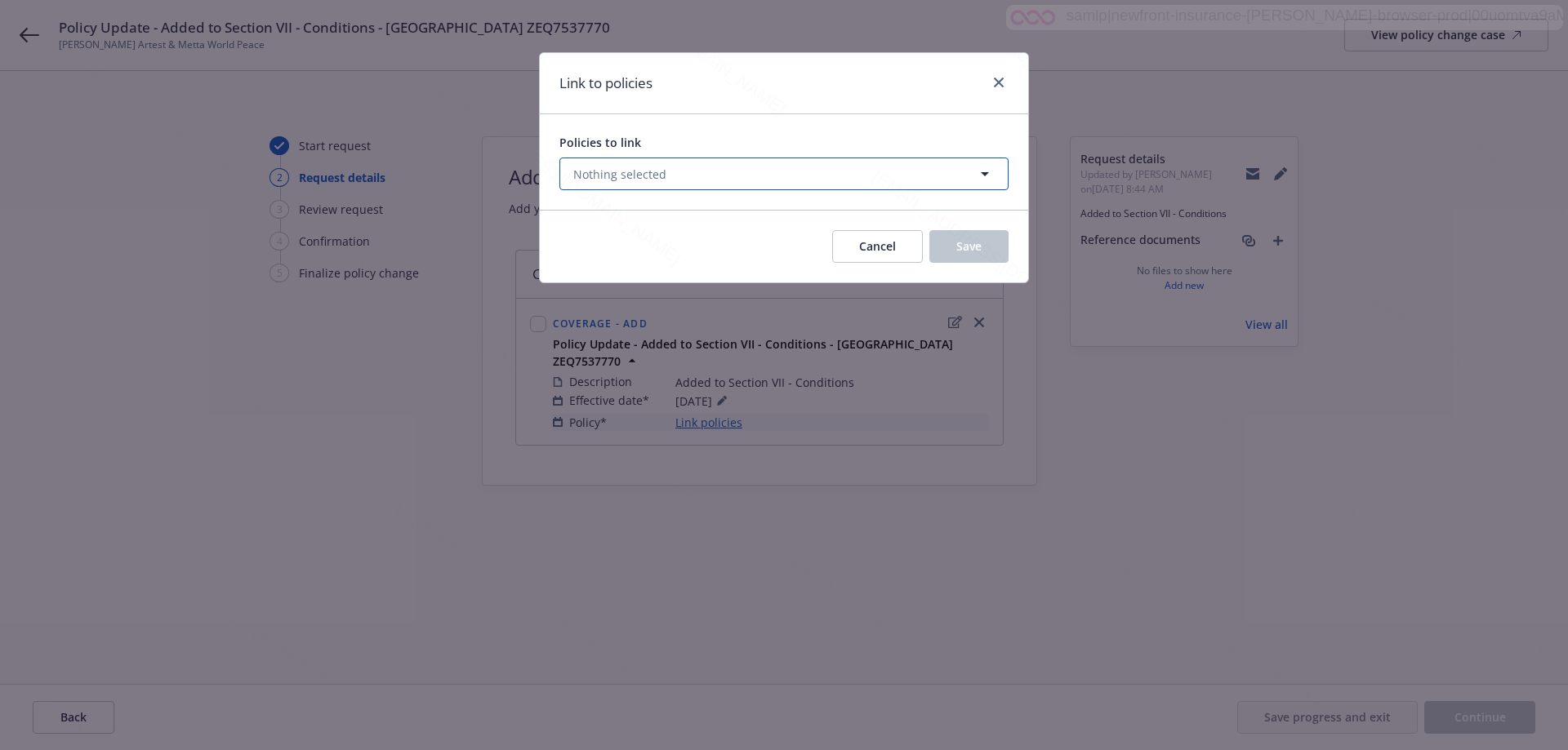
click at [811, 176] on button "Nothing selected" at bounding box center [784, 174] width 449 height 32
select select "ACTIVE"
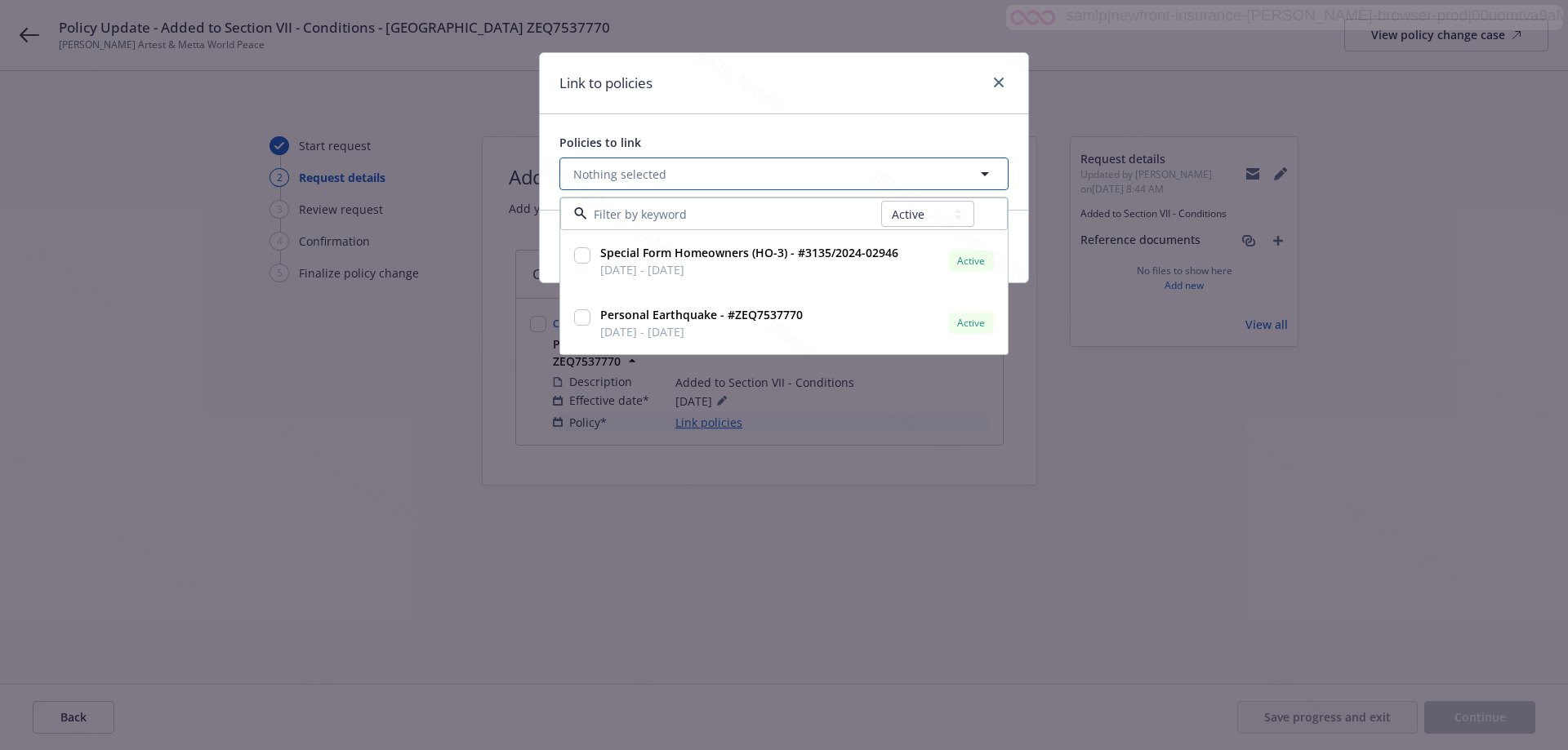
click at [980, 171] on icon "button" at bounding box center [985, 174] width 20 height 20
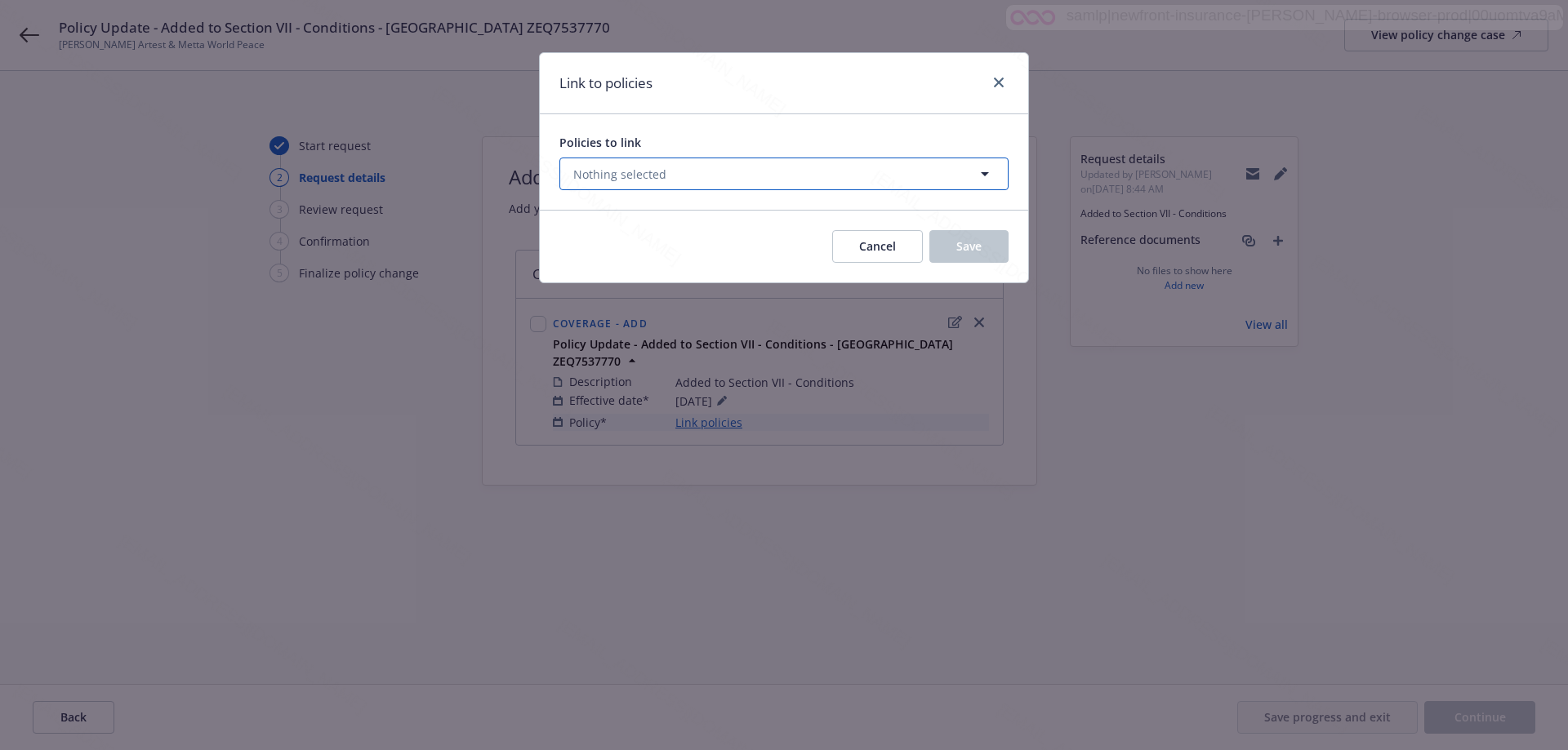
click at [987, 171] on icon "button" at bounding box center [985, 174] width 20 height 20
select select "ACTIVE"
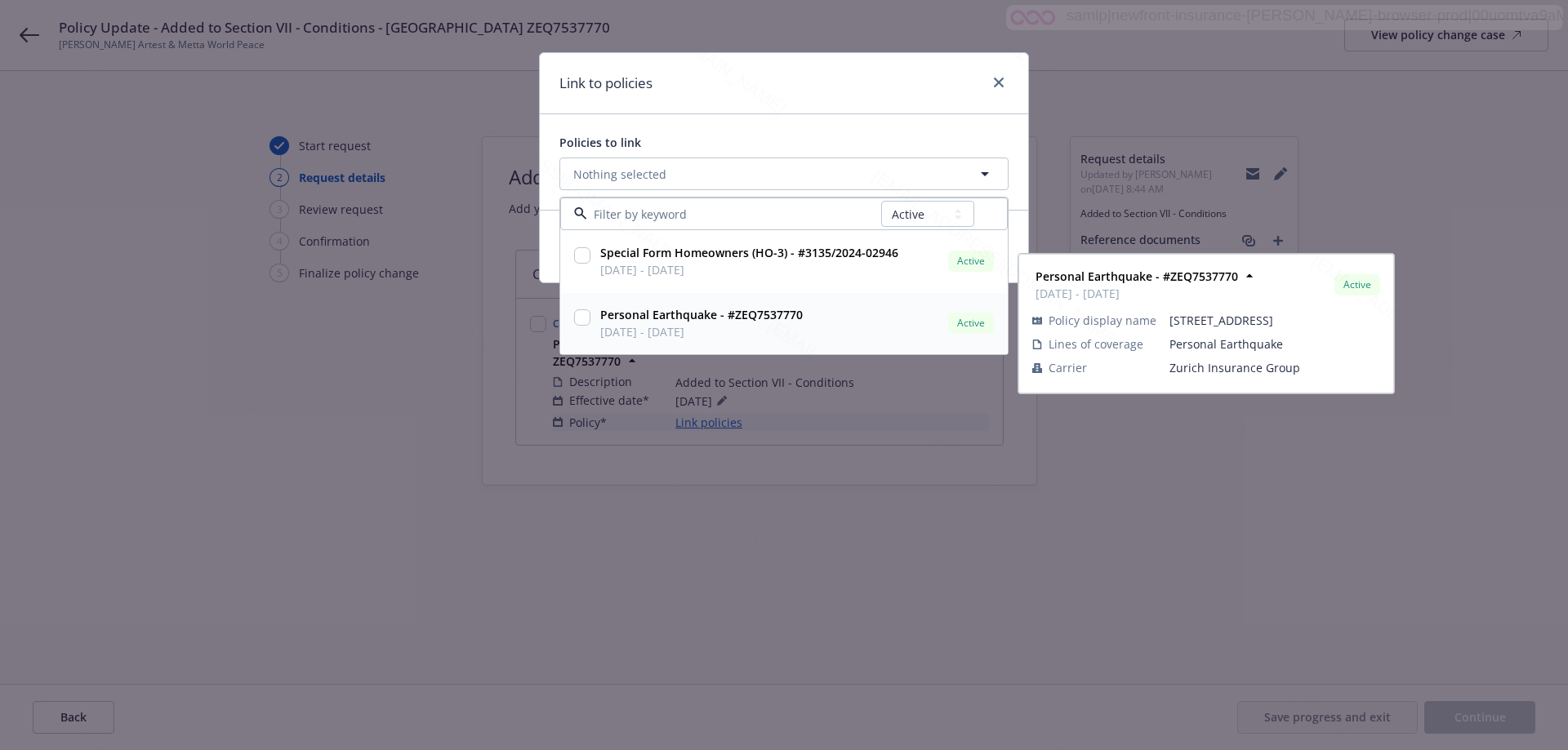
click at [788, 334] on span "[DATE] - [DATE]" at bounding box center [701, 332] width 203 height 17
checkbox input "true"
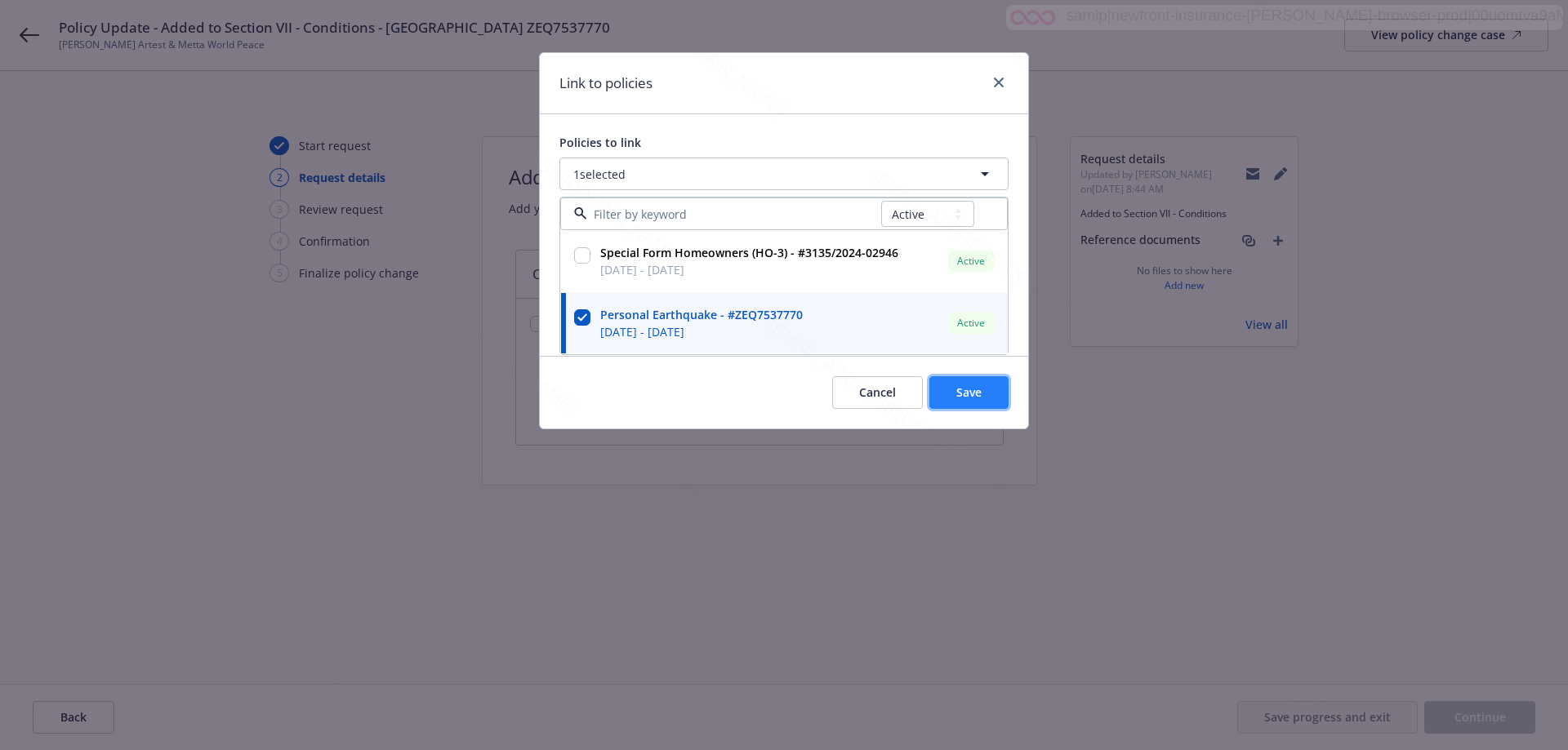
click at [988, 395] on button "Save" at bounding box center [968, 393] width 80 height 32
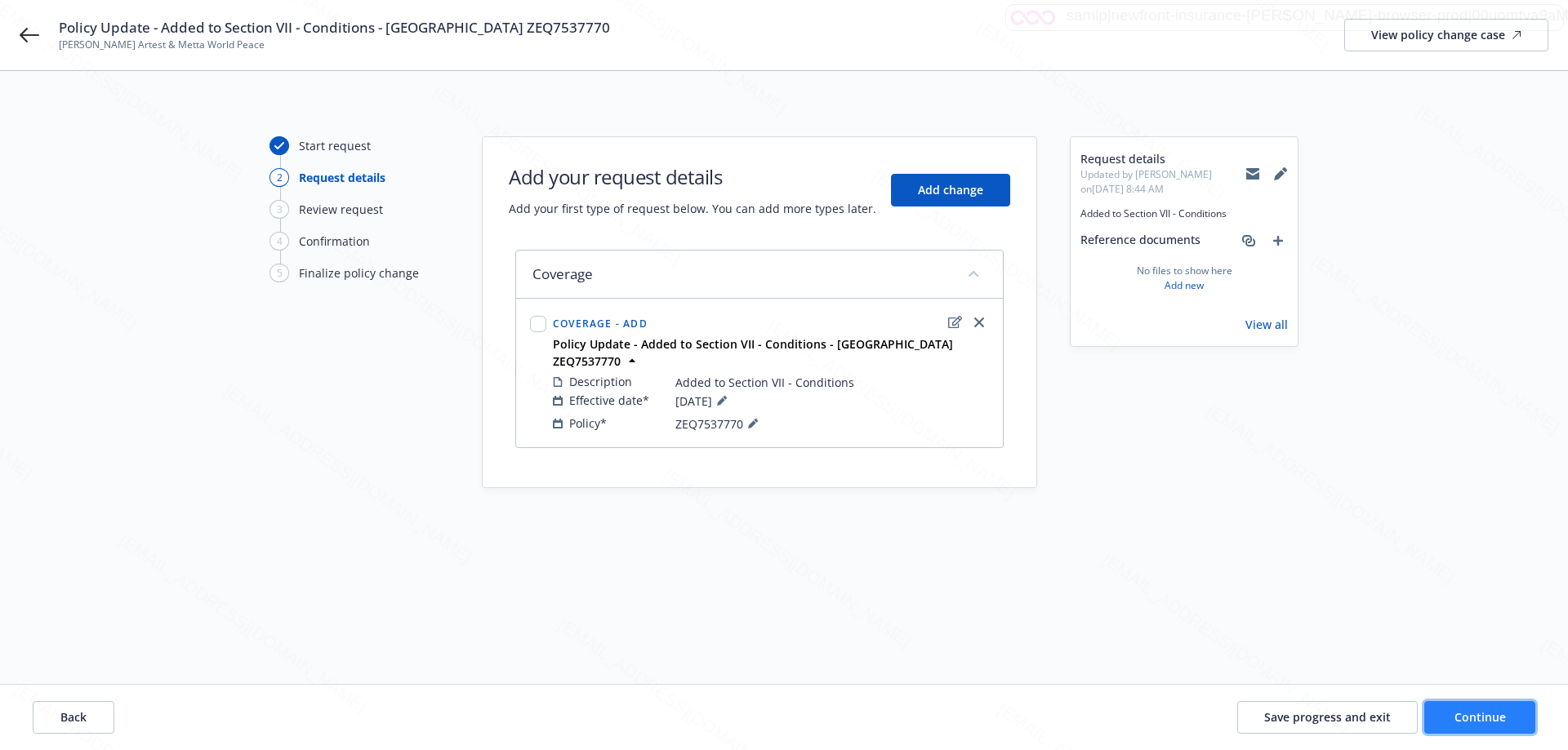
click at [1482, 722] on span "Continue" at bounding box center [1480, 718] width 51 height 15
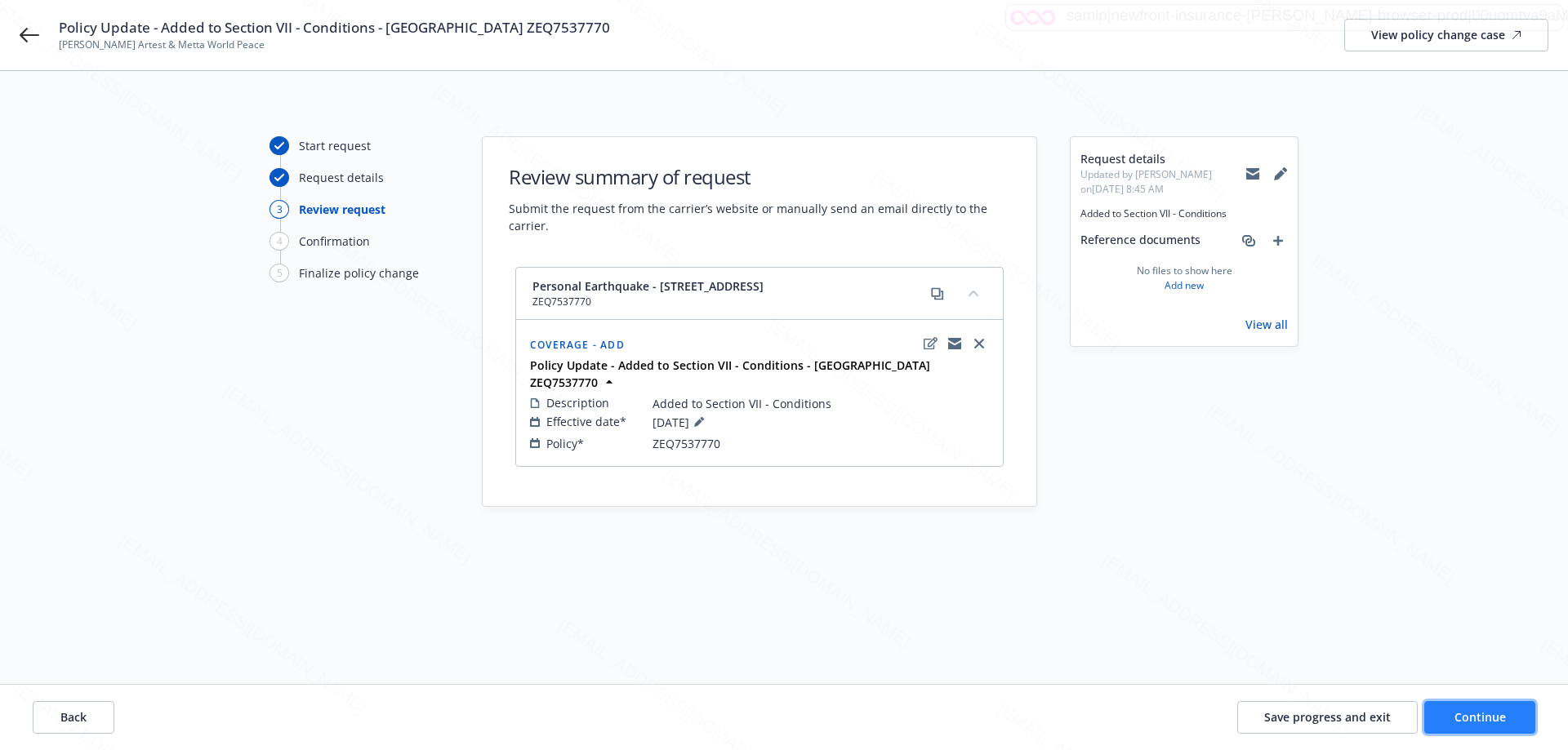
click at [1482, 722] on span "Continue" at bounding box center [1480, 718] width 51 height 15
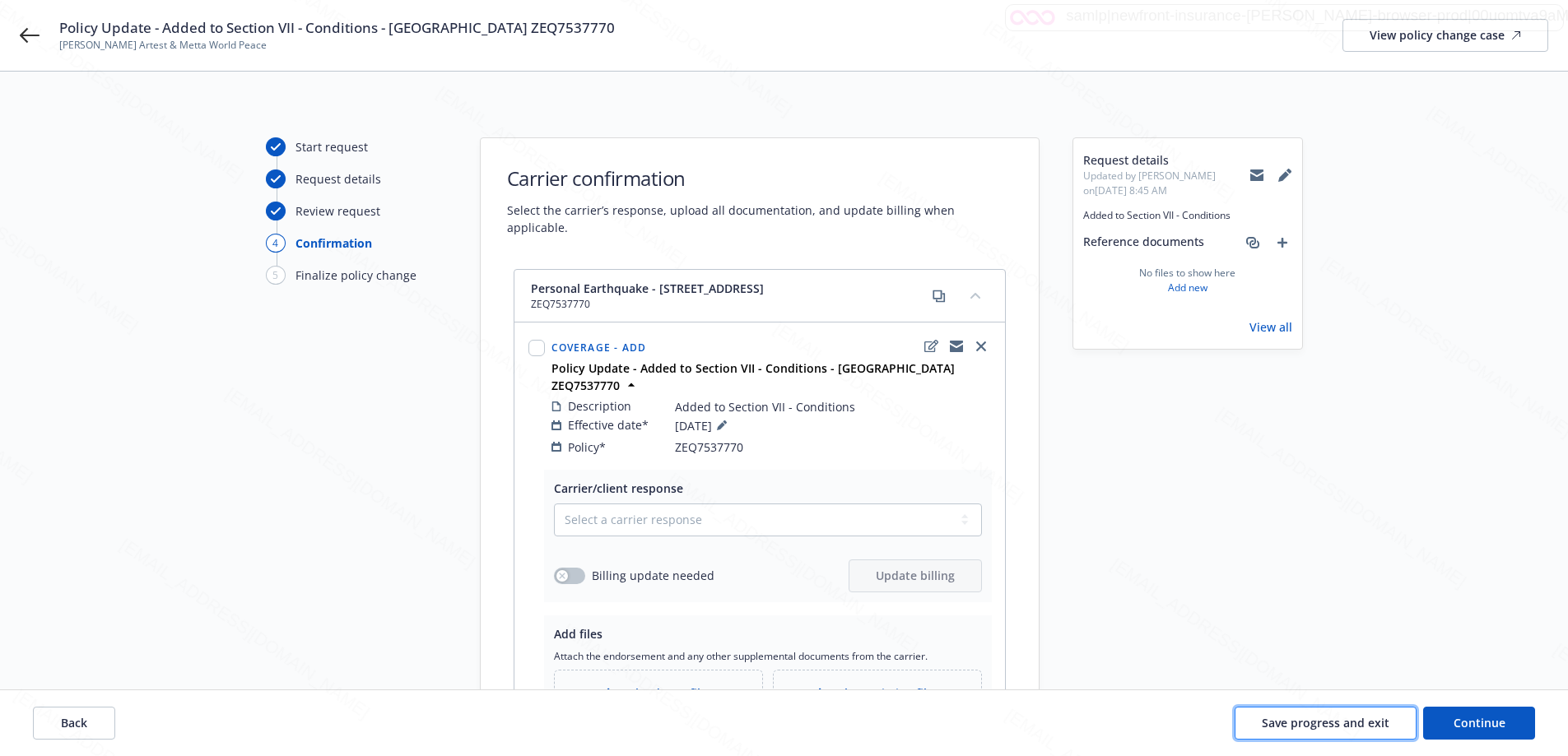
click at [1286, 720] on span "Save progress and exit" at bounding box center [1326, 723] width 128 height 16
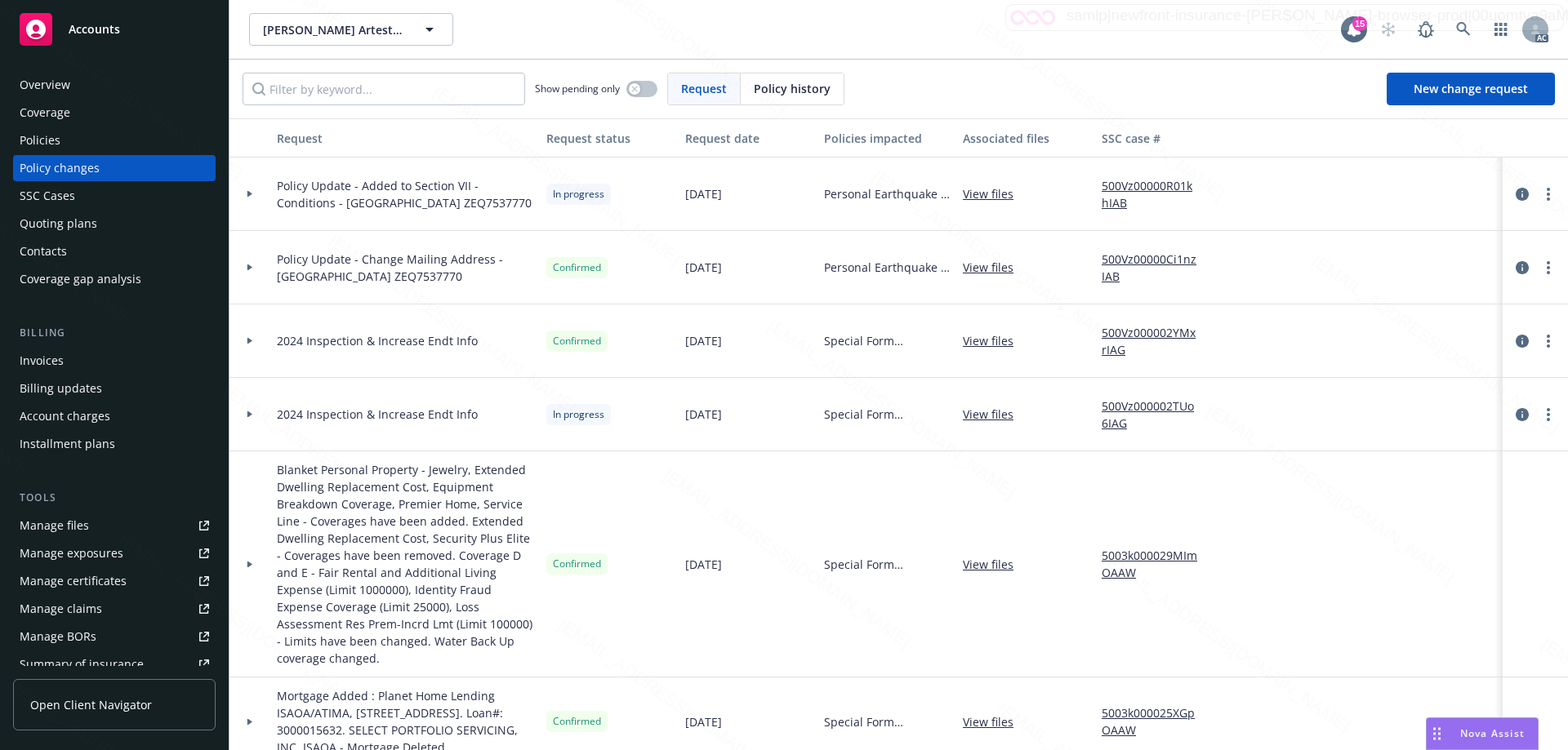
click at [77, 80] on div "Overview" at bounding box center [114, 85] width 189 height 27
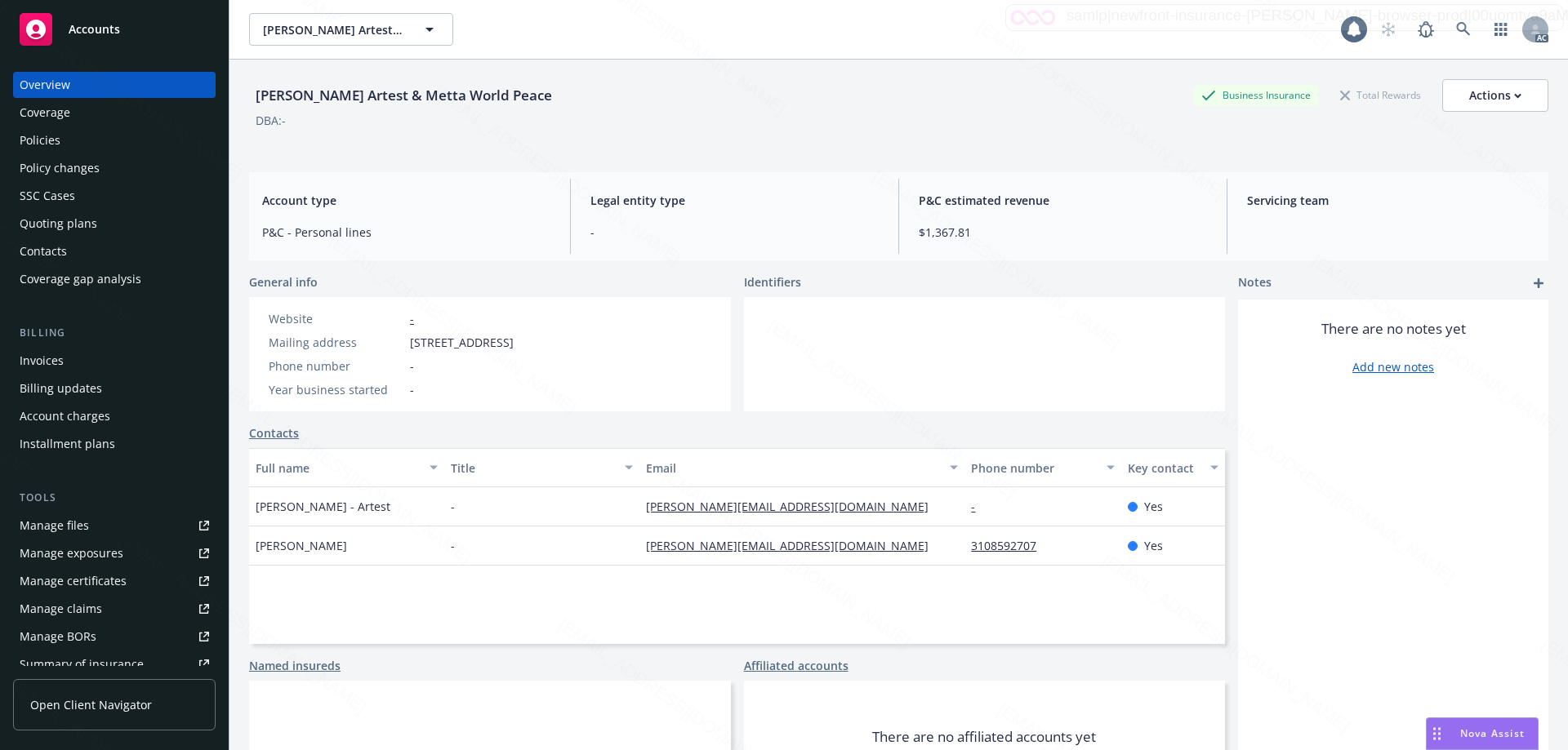
click at [111, 15] on div "Accounts" at bounding box center [114, 29] width 189 height 32
